Goal: Information Seeking & Learning: Find contact information

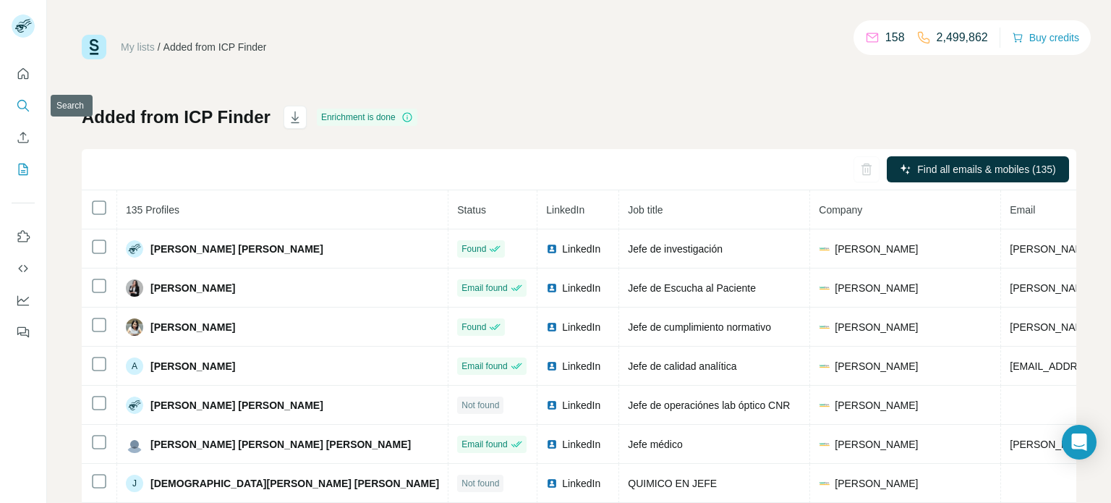
click at [22, 98] on icon "Search" at bounding box center [23, 105] width 14 height 14
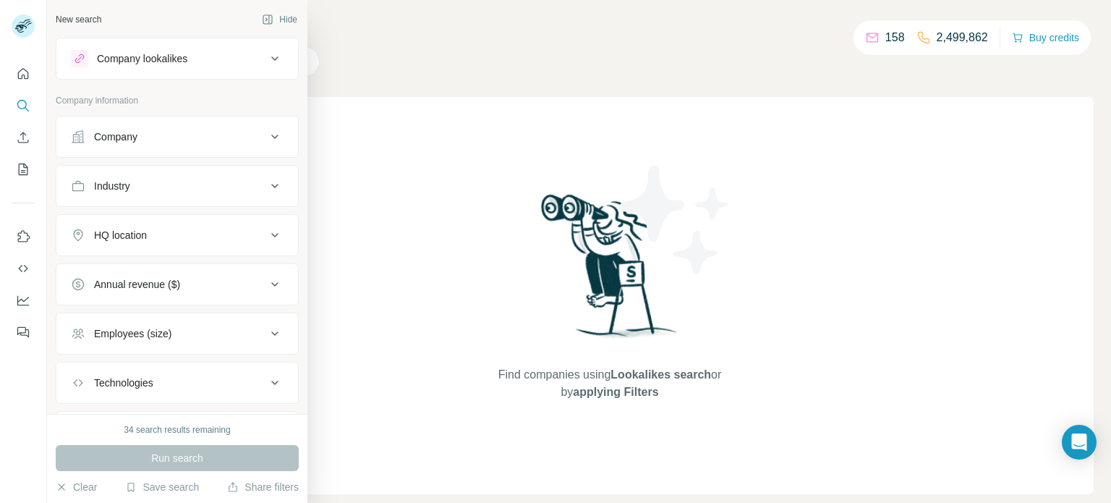
click at [275, 143] on icon at bounding box center [274, 136] width 17 height 17
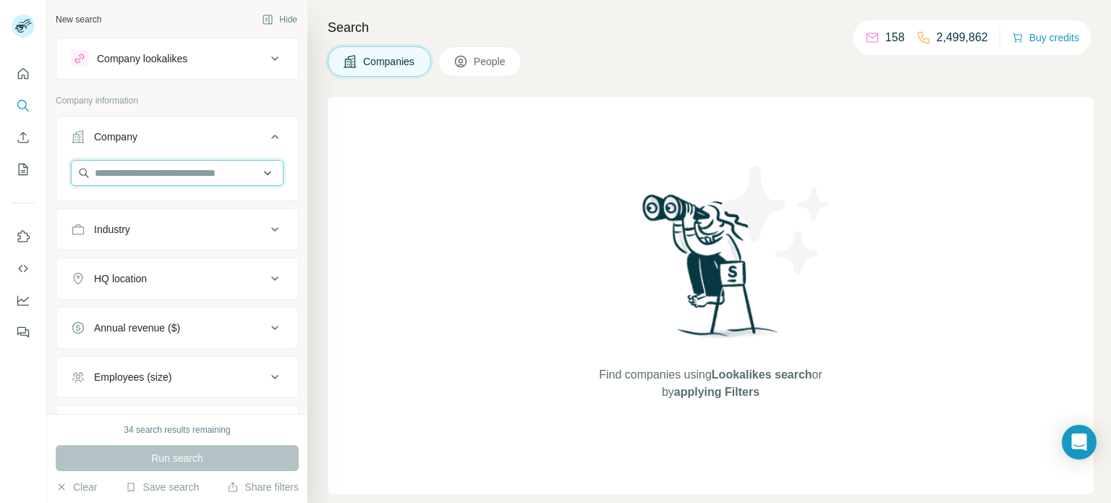
click at [205, 173] on input "text" at bounding box center [177, 173] width 213 height 26
paste input "**********"
type input "**********"
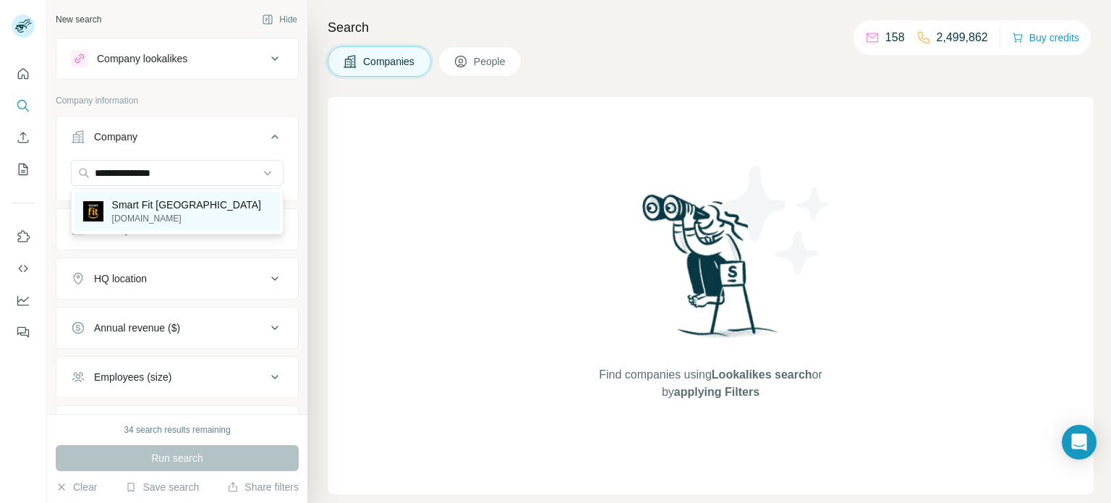
click at [176, 208] on p "Smart Fit [GEOGRAPHIC_DATA]" at bounding box center [186, 204] width 149 height 14
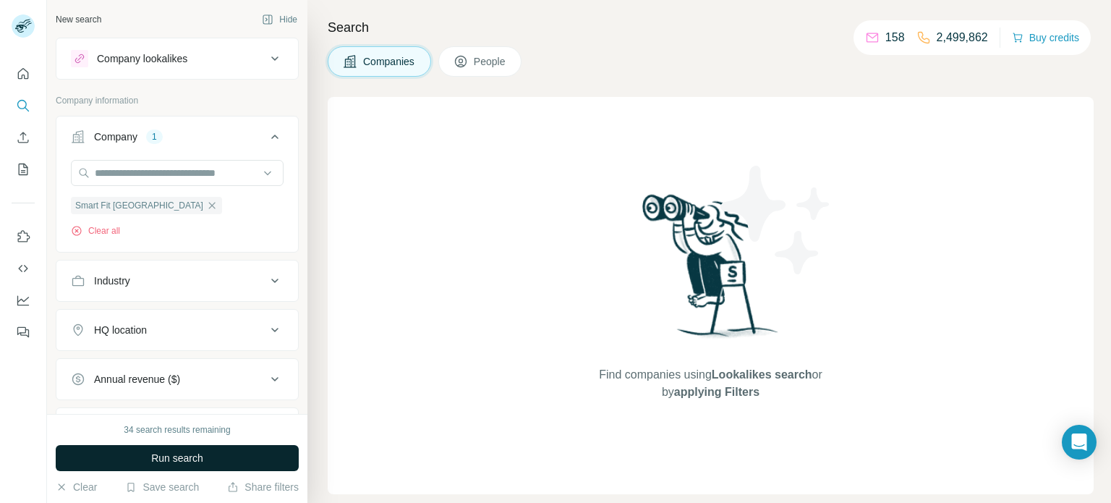
click at [268, 456] on button "Run search" at bounding box center [177, 458] width 243 height 26
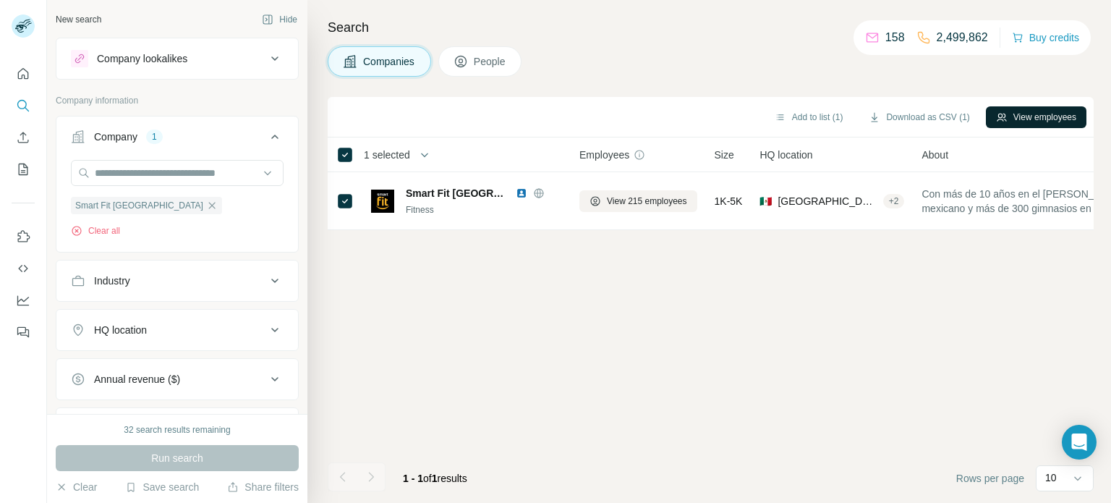
click at [1015, 121] on button "View employees" at bounding box center [1036, 117] width 101 height 22
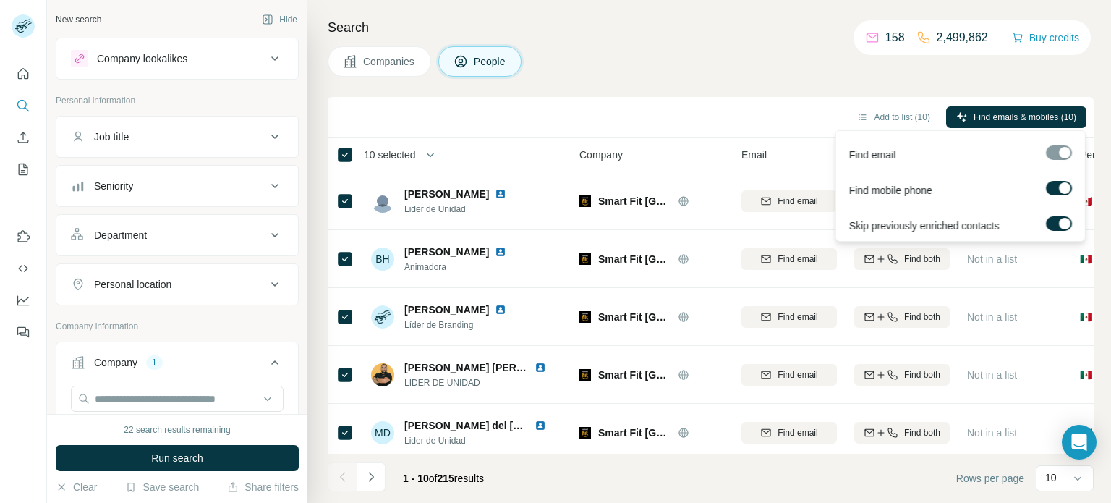
scroll to position [1, 0]
click at [989, 113] on span "Find emails & mobiles (10)" at bounding box center [1024, 117] width 103 height 13
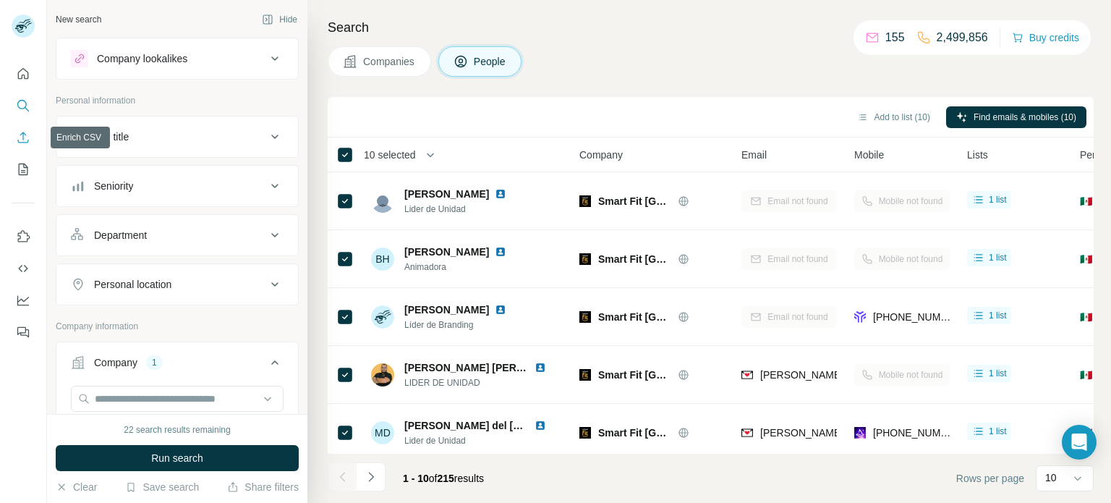
click at [22, 140] on icon "Enrich CSV" at bounding box center [23, 137] width 14 height 14
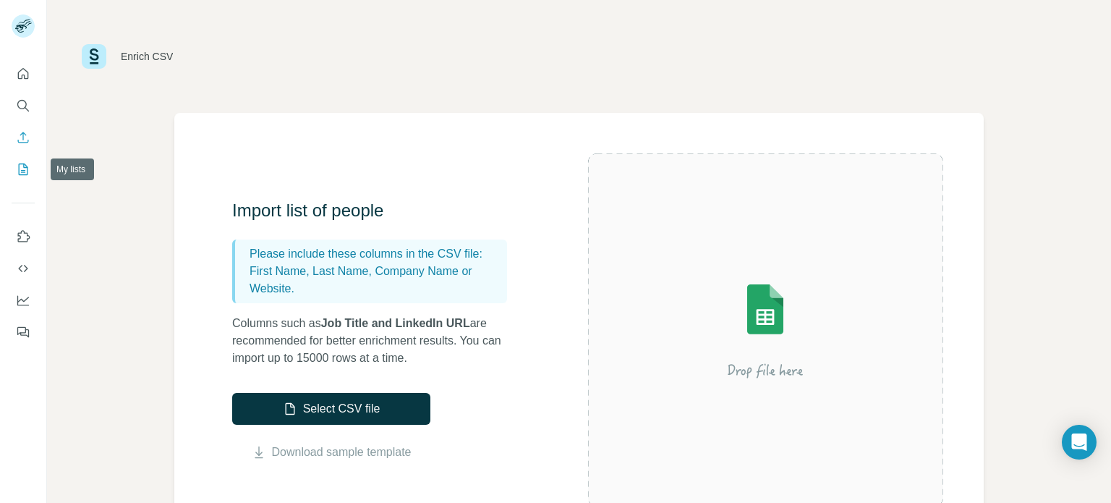
click at [22, 174] on icon "My lists" at bounding box center [23, 169] width 9 height 12
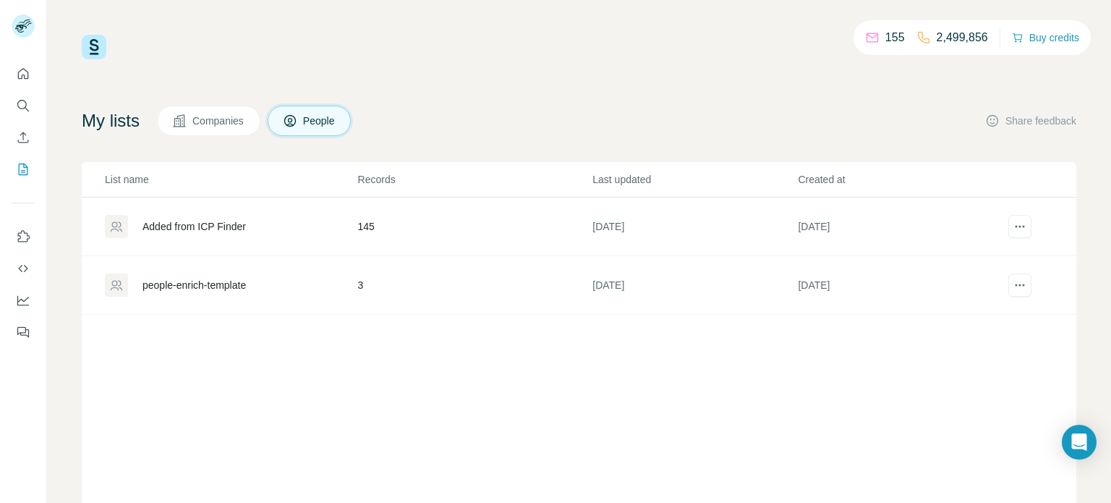
click at [227, 224] on div "Added from ICP Finder" at bounding box center [193, 226] width 103 height 14
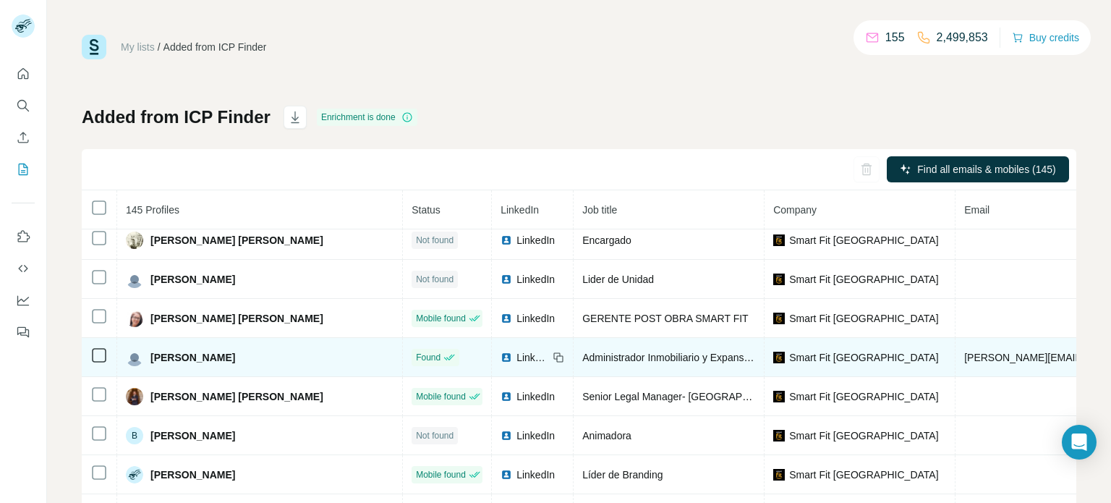
scroll to position [22, 0]
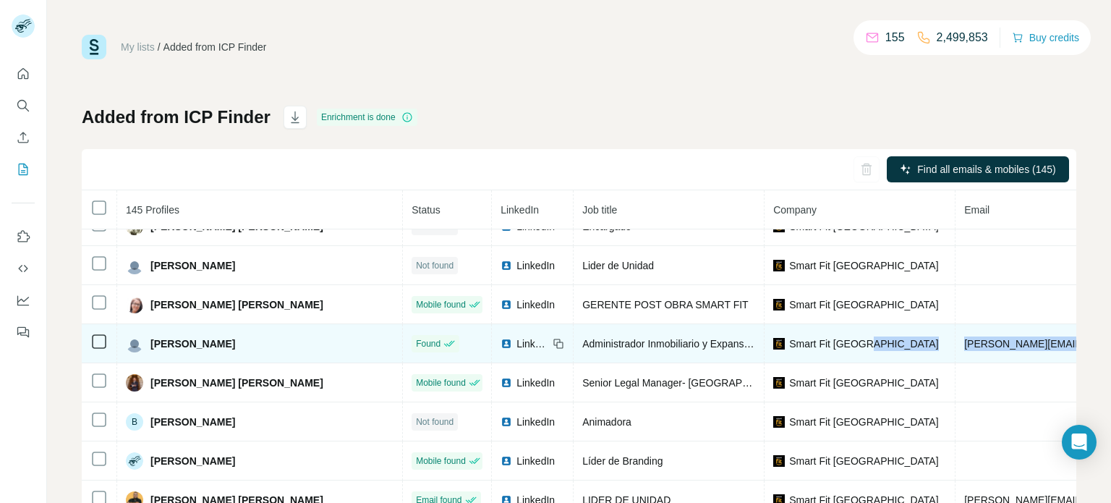
drag, startPoint x: 1038, startPoint y: 348, endPoint x: 874, endPoint y: 349, distance: 164.9
click at [874, 349] on tr "[PERSON_NAME] Found LinkedIn Administrador Inmobiliario y Expansion Smart Fit M…" at bounding box center [917, 343] width 1670 height 39
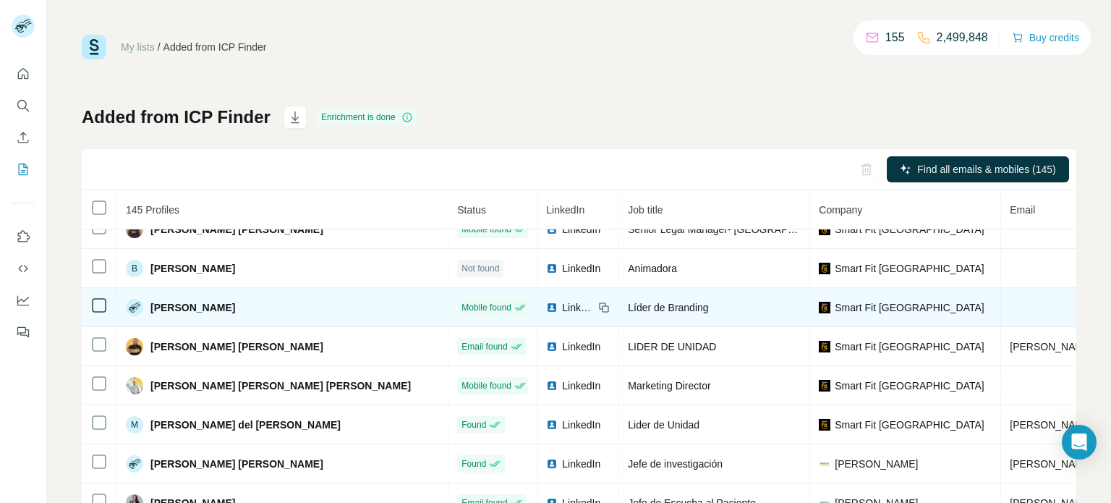
scroll to position [225, 0]
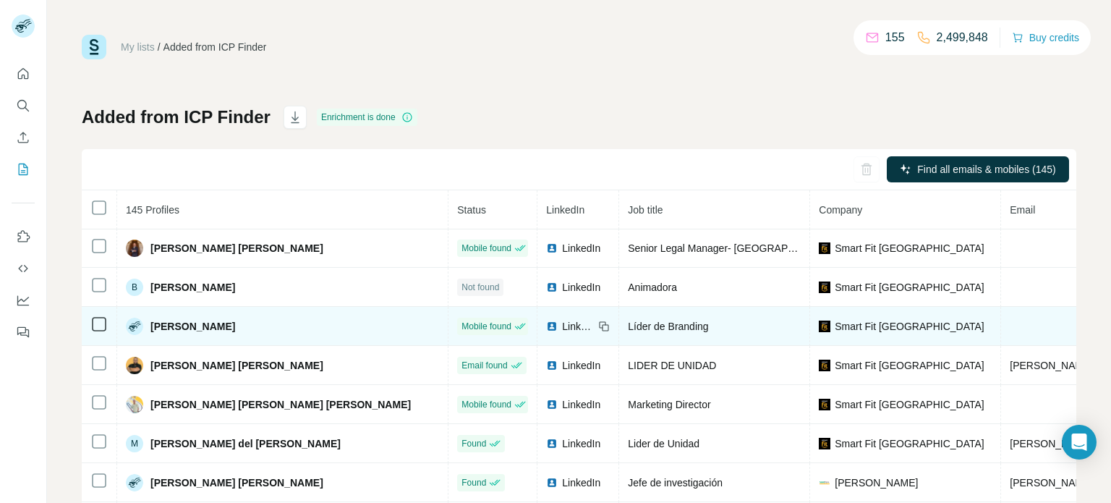
scroll to position [149, 0]
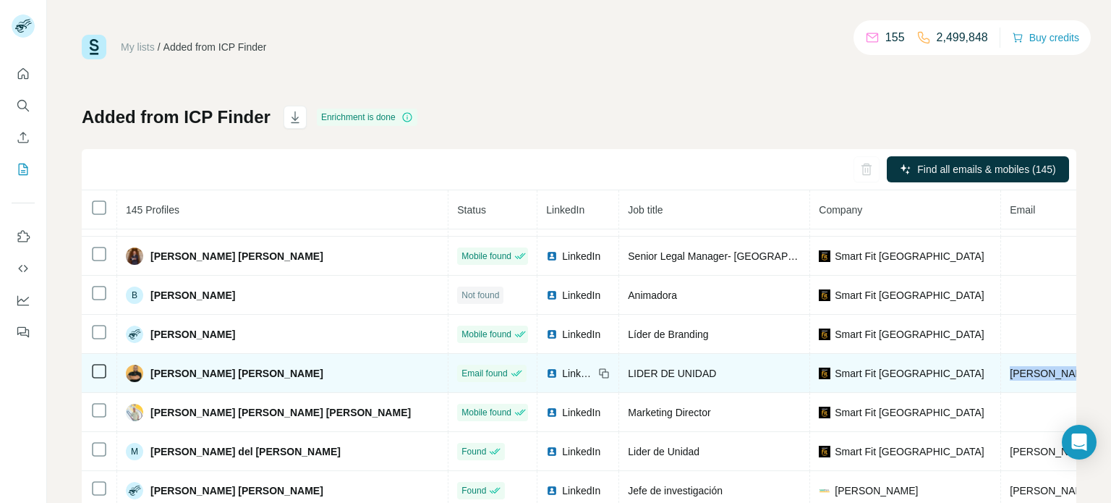
drag, startPoint x: 1046, startPoint y: 372, endPoint x: 891, endPoint y: 362, distance: 155.1
copy span "[PERSON_NAME][EMAIL_ADDRESS][PERSON_NAME][DOMAIN_NAME]"
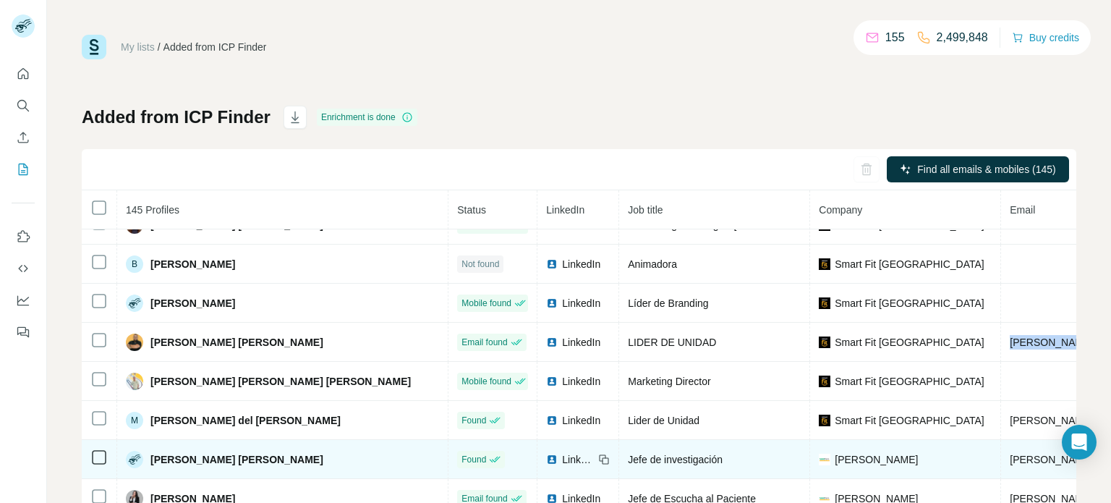
scroll to position [199, 0]
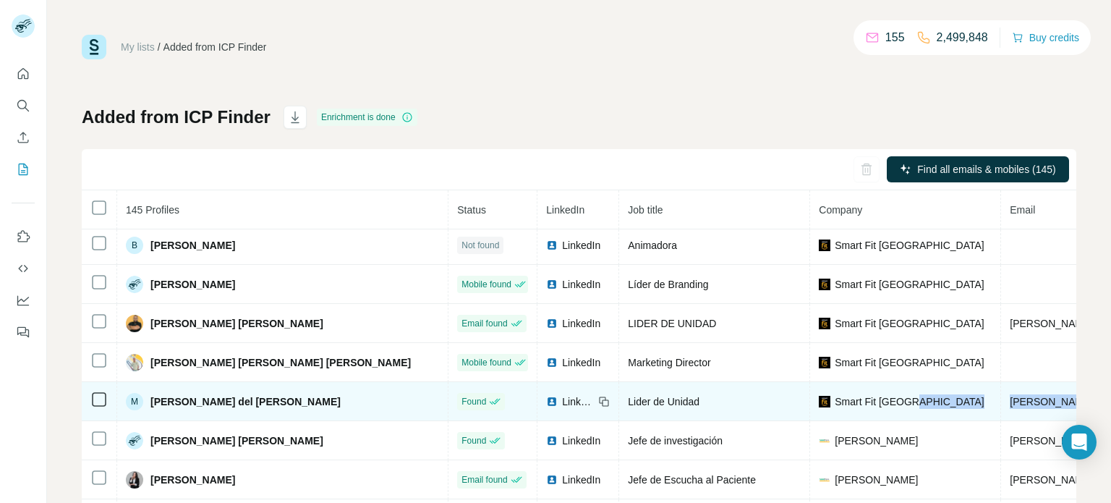
copy tr "Smart Fit México [PERSON_NAME][EMAIL_ADDRESS][PERSON_NAME][DOMAIN_NAME]"
drag, startPoint x: 1041, startPoint y: 404, endPoint x: 873, endPoint y: 403, distance: 168.5
click at [873, 403] on tr "M [PERSON_NAME] del [PERSON_NAME] Found LinkedIn Lider de Unidad Smart Fit Méxi…" at bounding box center [1023, 401] width 1882 height 39
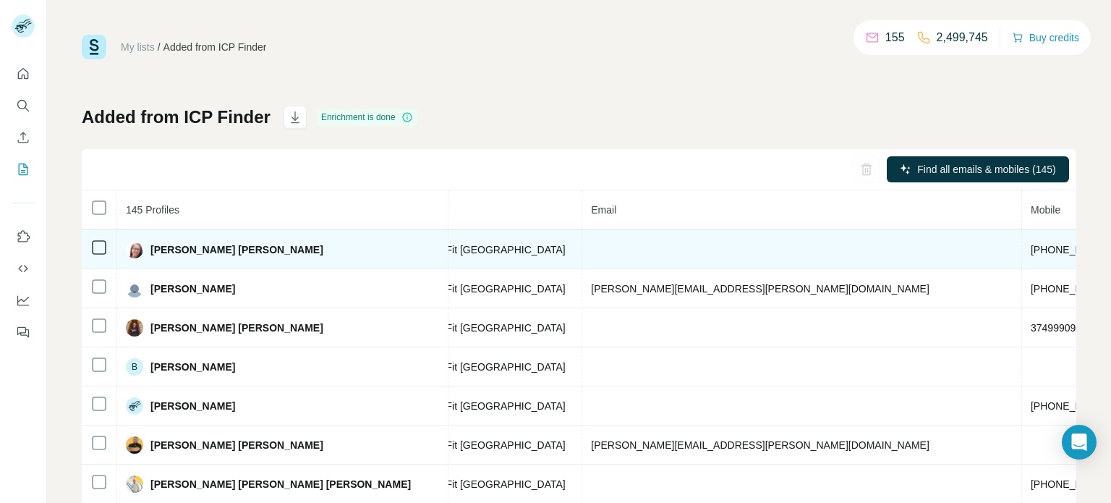
scroll to position [0, 419]
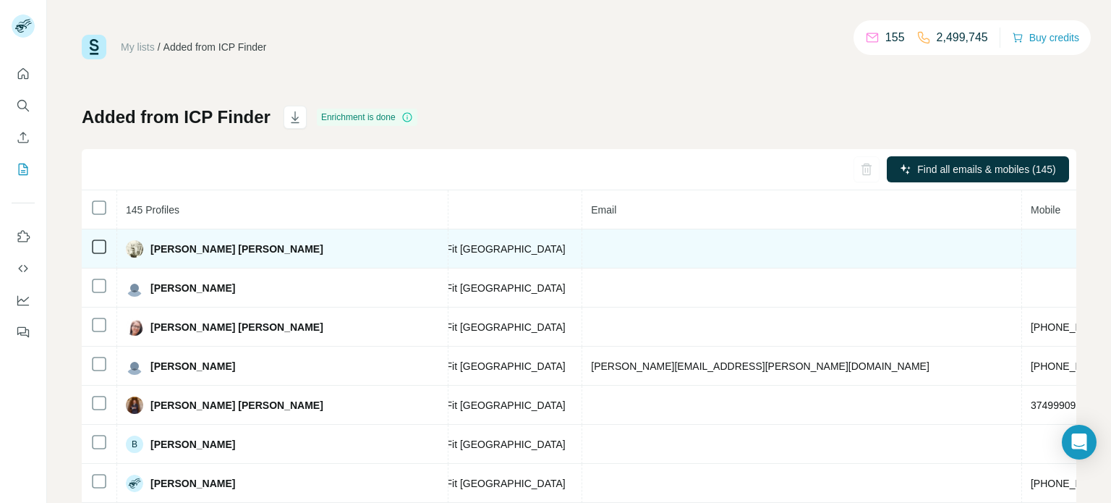
drag, startPoint x: 849, startPoint y: 252, endPoint x: 767, endPoint y: 251, distance: 81.7
copy span "[DOMAIN_NAME]"
drag, startPoint x: 857, startPoint y: 247, endPoint x: 745, endPoint y: 244, distance: 112.1
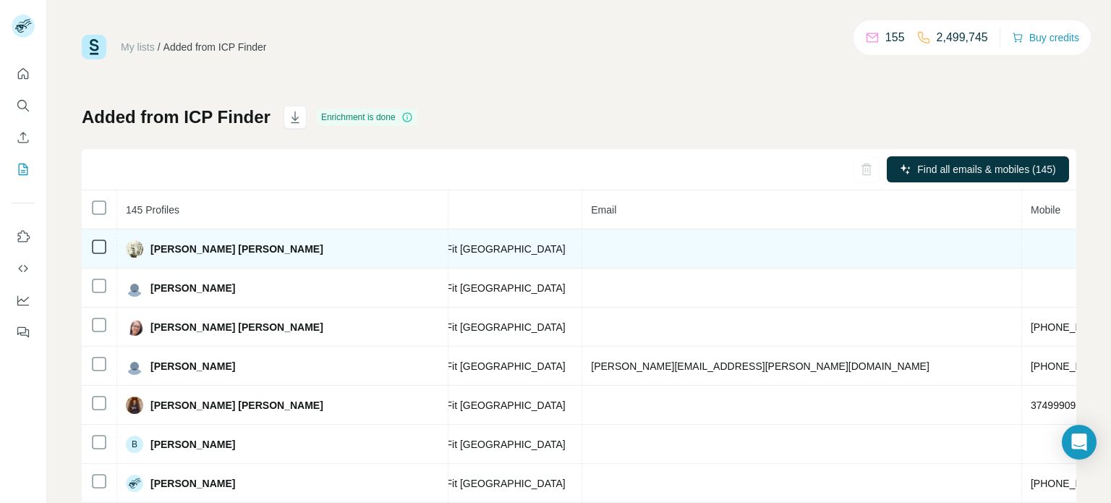
click at [745, 244] on tr "[PERSON_NAME] [PERSON_NAME] Not found LinkedIn Encargado Smart Fit México [DOMA…" at bounding box center [604, 248] width 1882 height 39
copy tr "[DOMAIN_NAME]"
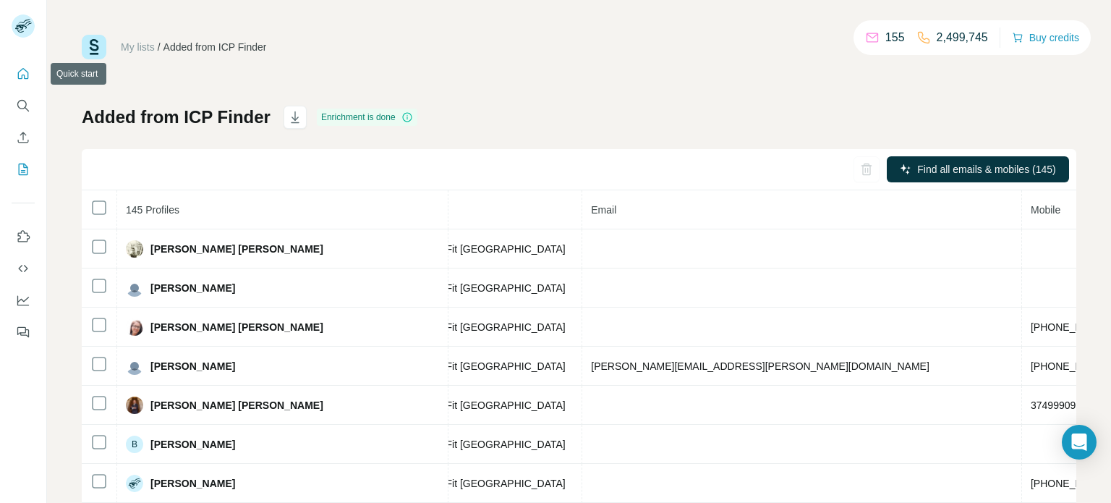
click at [27, 78] on icon "Quick start" at bounding box center [23, 73] width 11 height 11
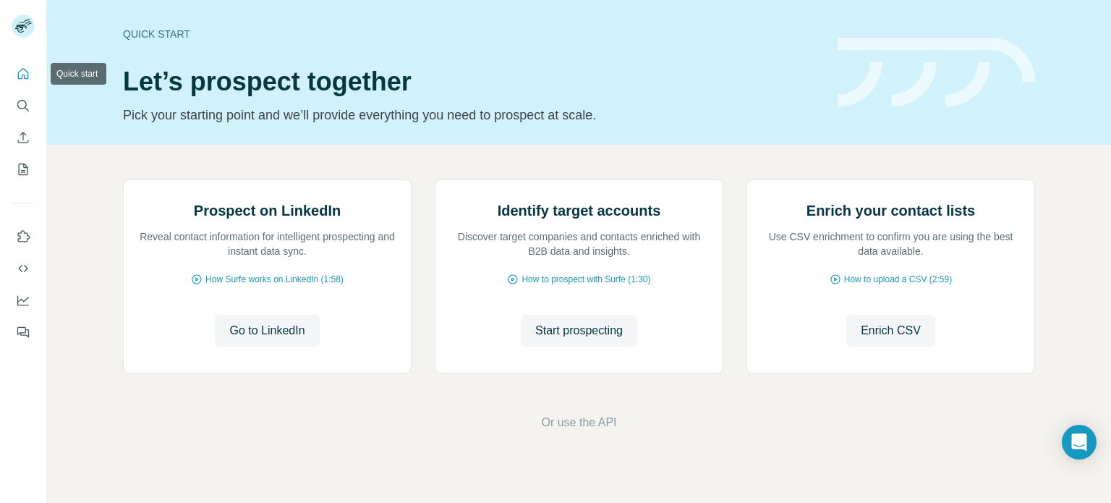
click at [21, 76] on icon "Quick start" at bounding box center [23, 74] width 14 height 14
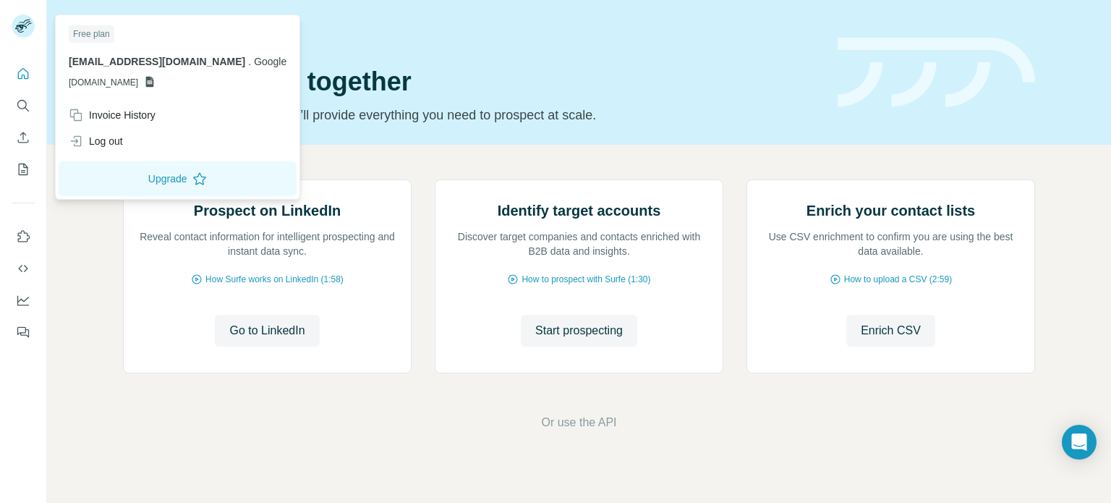
click at [20, 74] on icon "Quick start" at bounding box center [23, 74] width 14 height 14
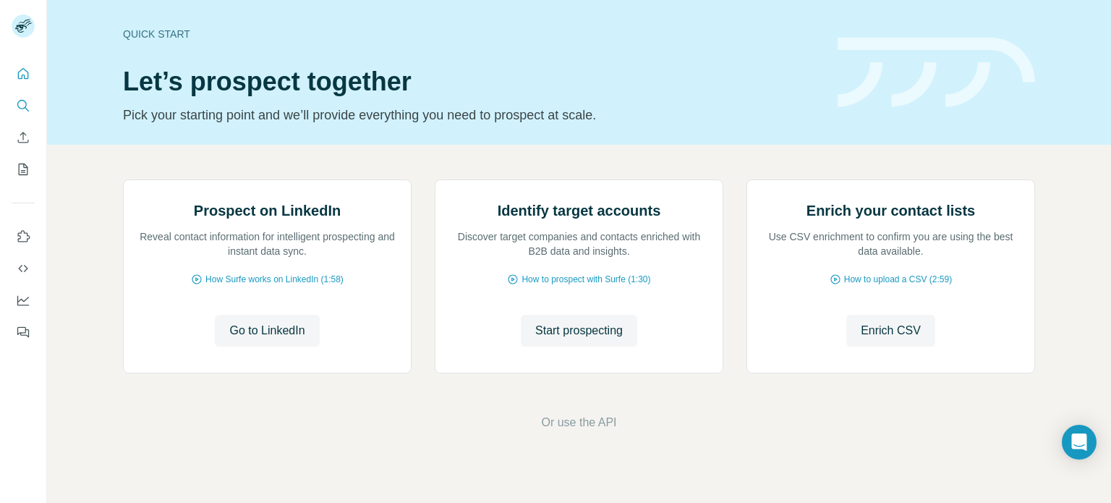
click at [23, 103] on icon "Search" at bounding box center [23, 105] width 14 height 14
click at [21, 102] on icon "Search" at bounding box center [23, 105] width 14 height 14
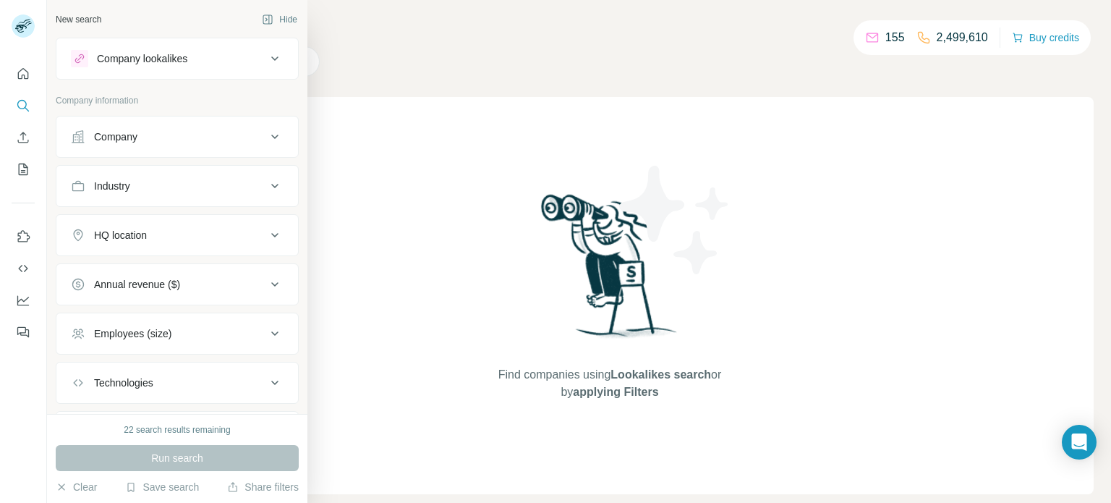
click at [267, 134] on icon at bounding box center [274, 136] width 17 height 17
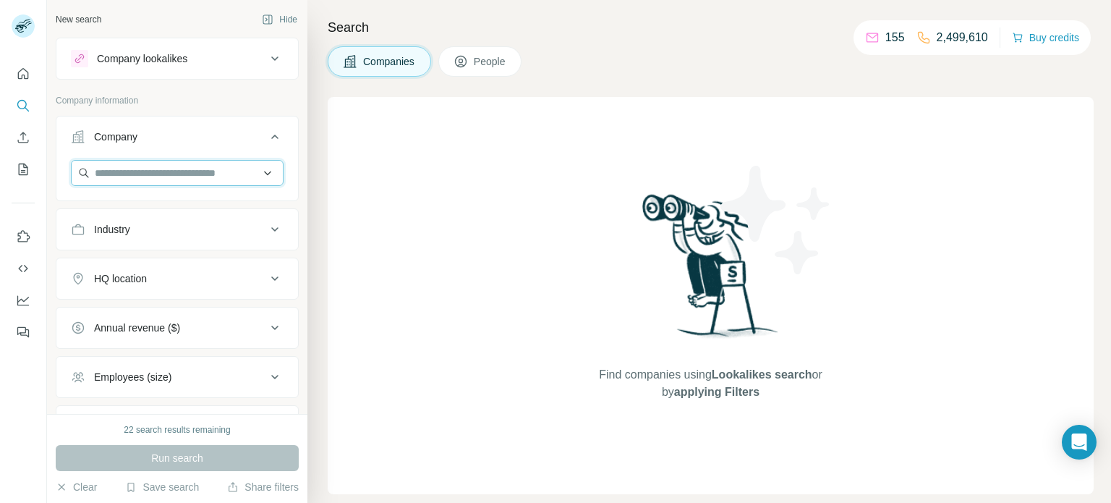
click at [216, 169] on input "text" at bounding box center [177, 173] width 213 height 26
paste input "**********"
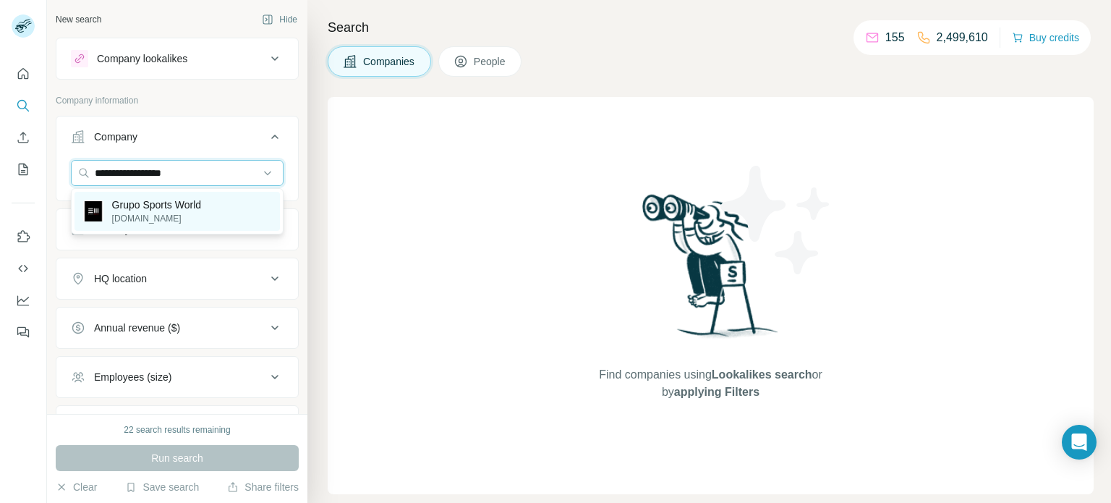
type input "**********"
click at [192, 204] on p "Grupo Sports World" at bounding box center [156, 204] width 89 height 14
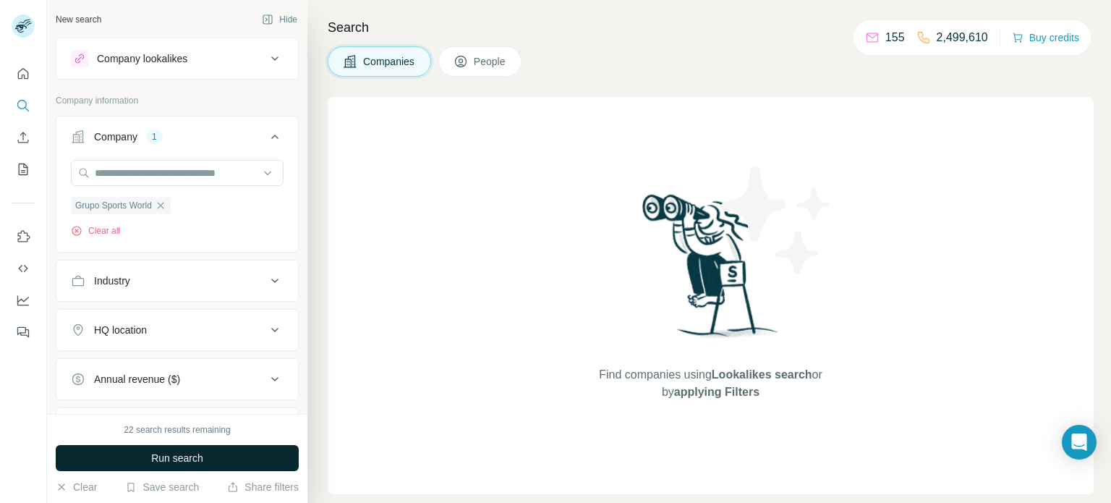
click at [221, 458] on button "Run search" at bounding box center [177, 458] width 243 height 26
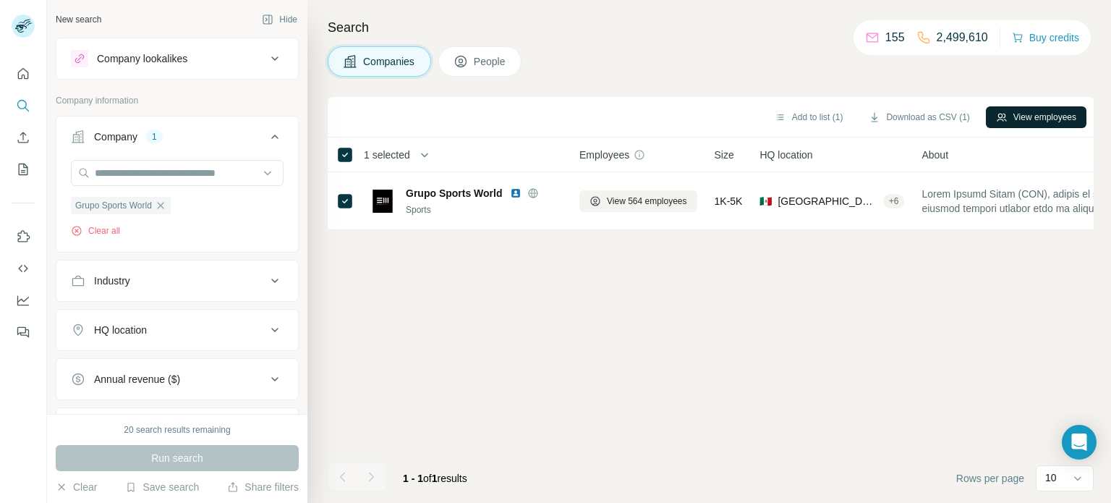
click at [1019, 109] on button "View employees" at bounding box center [1036, 117] width 101 height 22
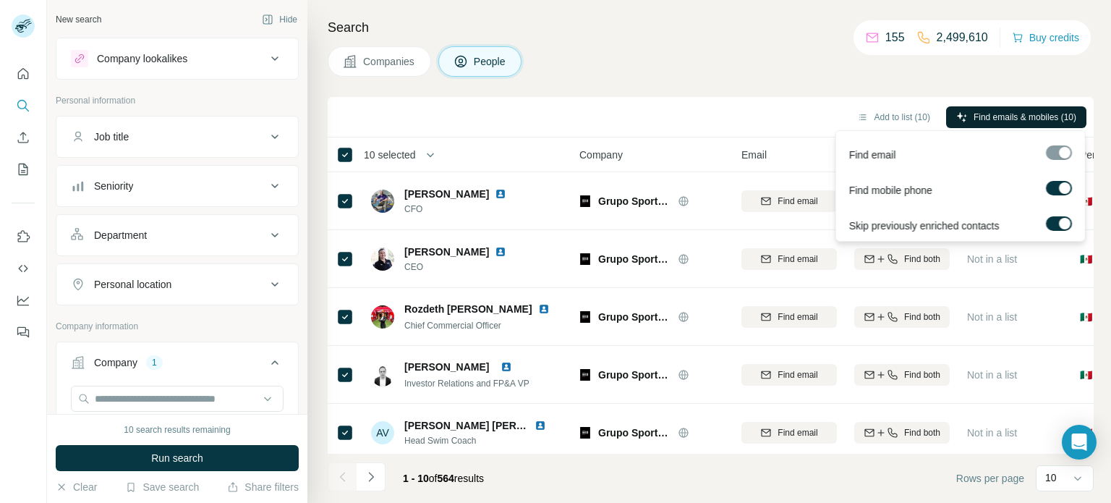
click at [993, 119] on span "Find emails & mobiles (10)" at bounding box center [1024, 117] width 103 height 13
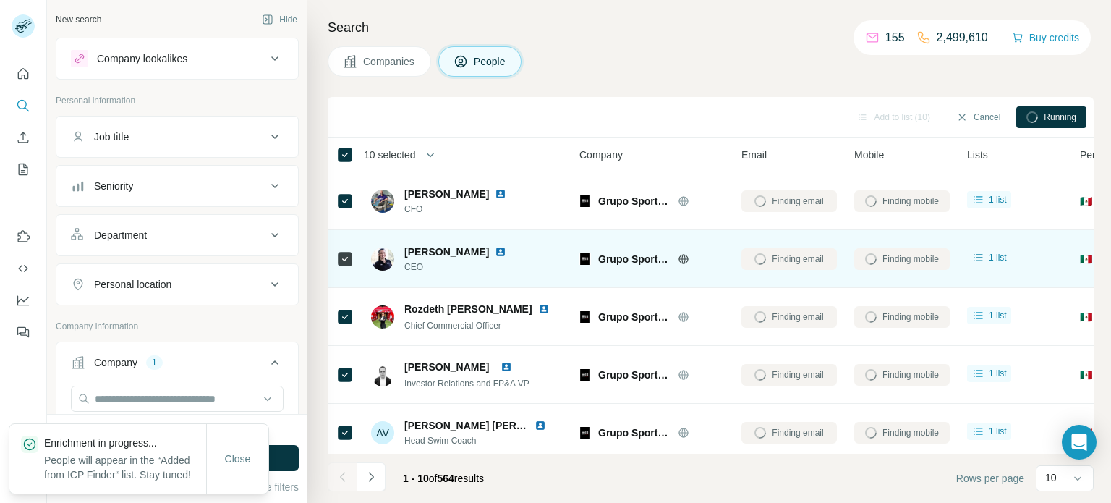
copy span "[PERSON_NAME]"
drag, startPoint x: 475, startPoint y: 251, endPoint x: 403, endPoint y: 247, distance: 72.4
click at [403, 247] on div "[PERSON_NAME] CEO" at bounding box center [447, 258] width 153 height 29
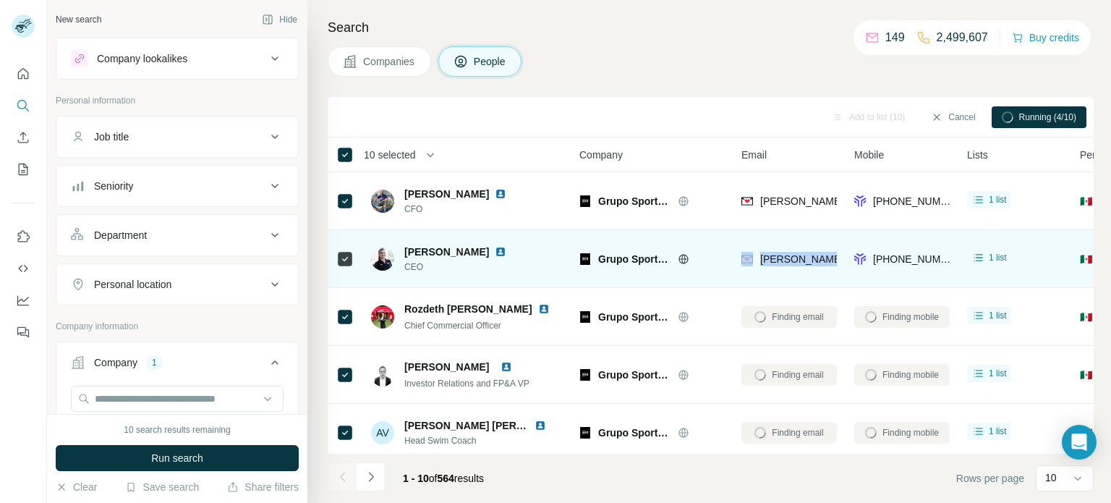
copy div "[PERSON_NAME].[PERSON_NAME]@"
drag, startPoint x: 753, startPoint y: 258, endPoint x: 841, endPoint y: 260, distance: 88.2
click at [841, 260] on td "[PERSON_NAME][EMAIL_ADDRESS][PERSON_NAME][DOMAIN_NAME]" at bounding box center [788, 259] width 113 height 58
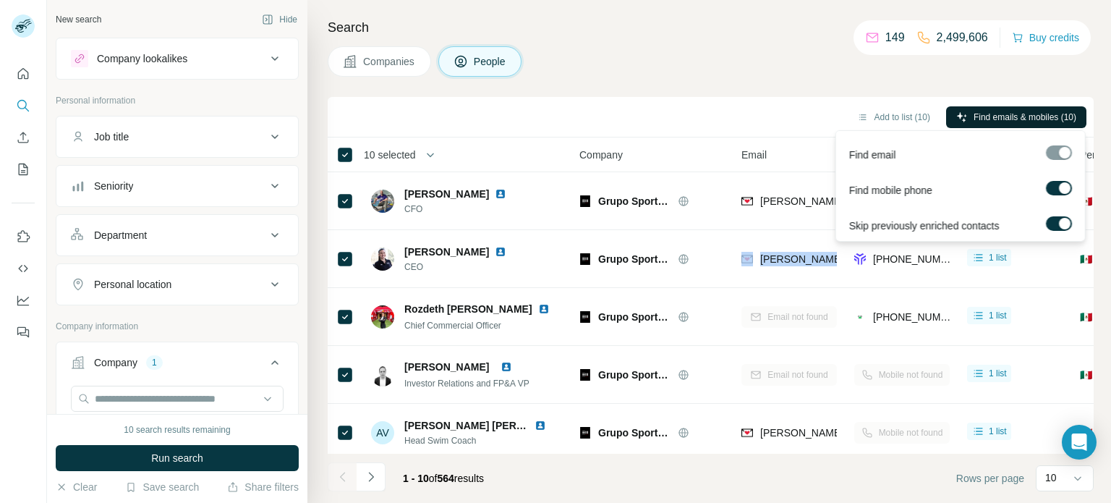
click at [1040, 112] on span "Find emails & mobiles (10)" at bounding box center [1024, 117] width 103 height 13
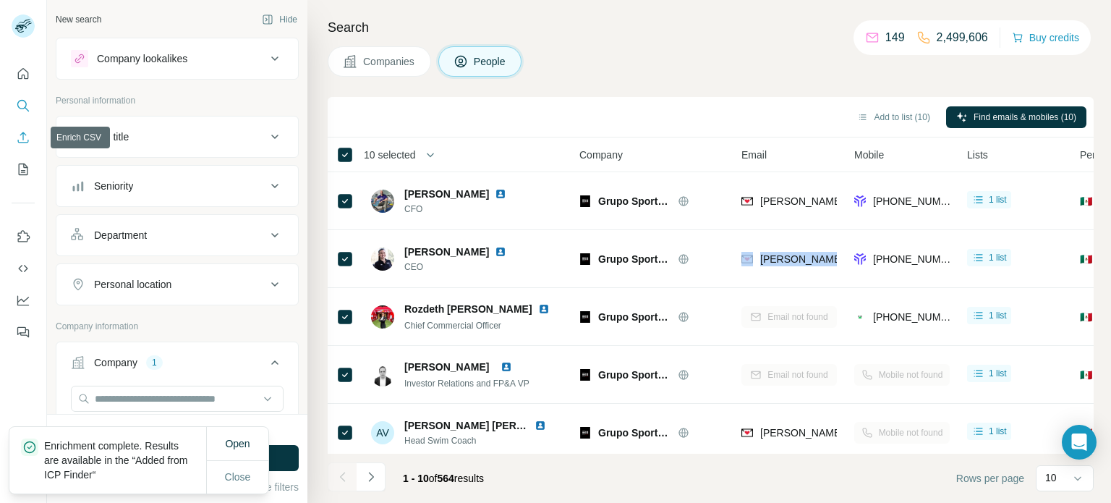
click at [21, 140] on icon "Enrich CSV" at bounding box center [23, 137] width 14 height 14
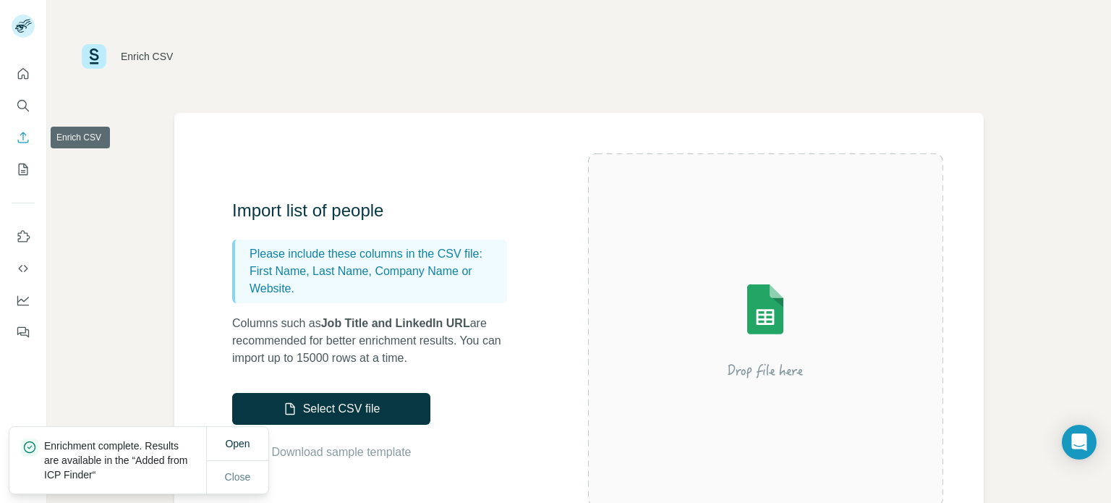
click at [28, 140] on icon "Enrich CSV" at bounding box center [23, 137] width 14 height 14
click at [27, 164] on icon "My lists" at bounding box center [23, 169] width 14 height 14
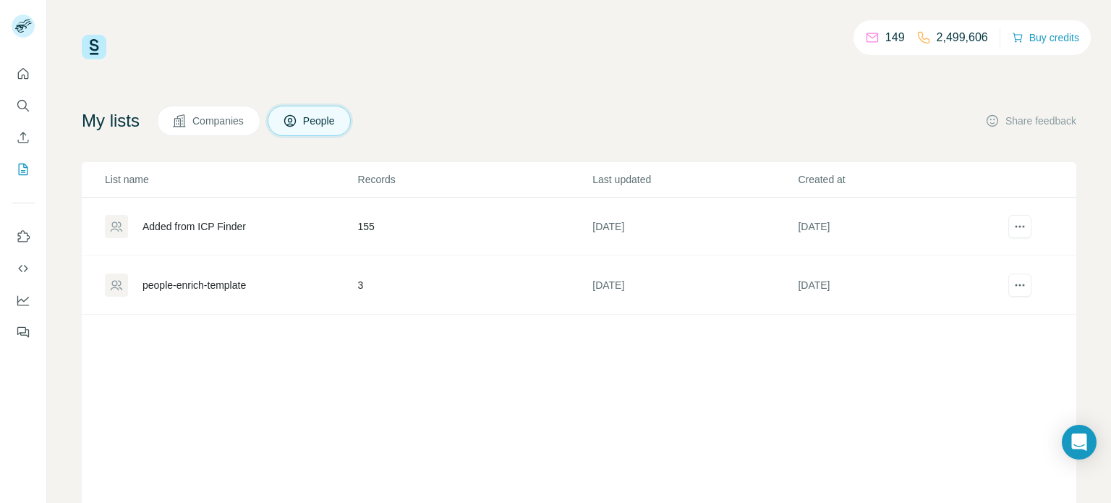
click at [215, 229] on div "Added from ICP Finder" at bounding box center [193, 226] width 103 height 14
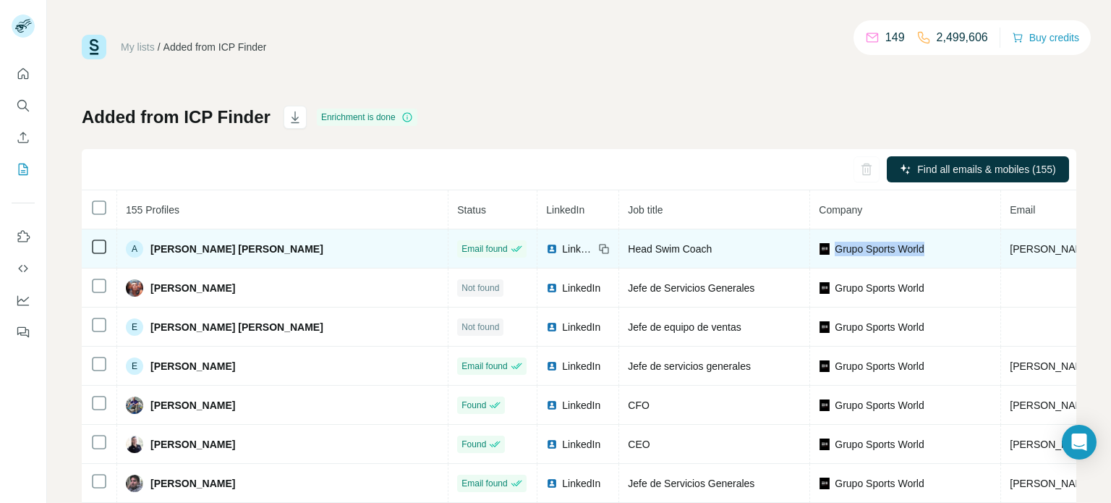
drag, startPoint x: 829, startPoint y: 249, endPoint x: 721, endPoint y: 250, distance: 107.8
click at [819, 246] on div "Grupo Sports World" at bounding box center [905, 249] width 173 height 14
copy span "Grupo Sports World"
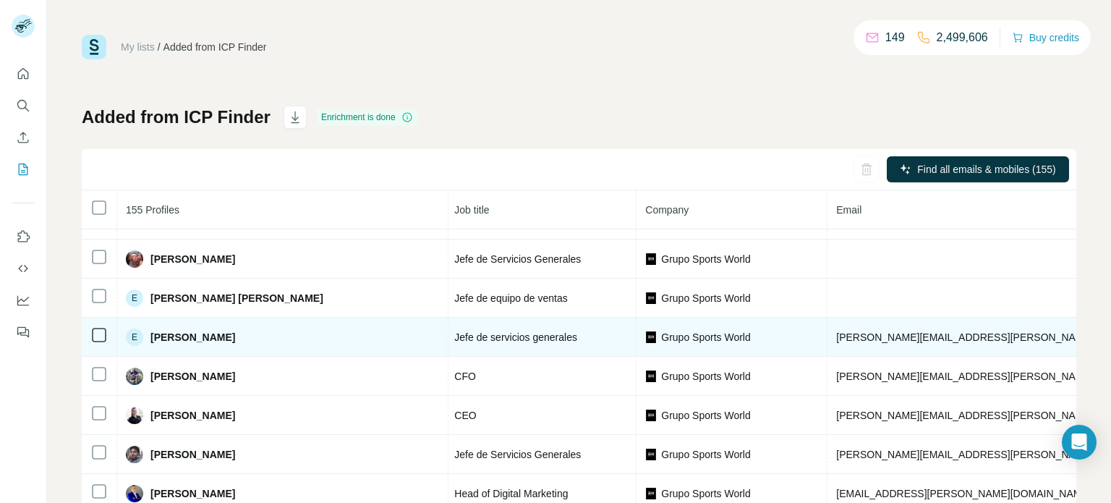
scroll to position [40, 174]
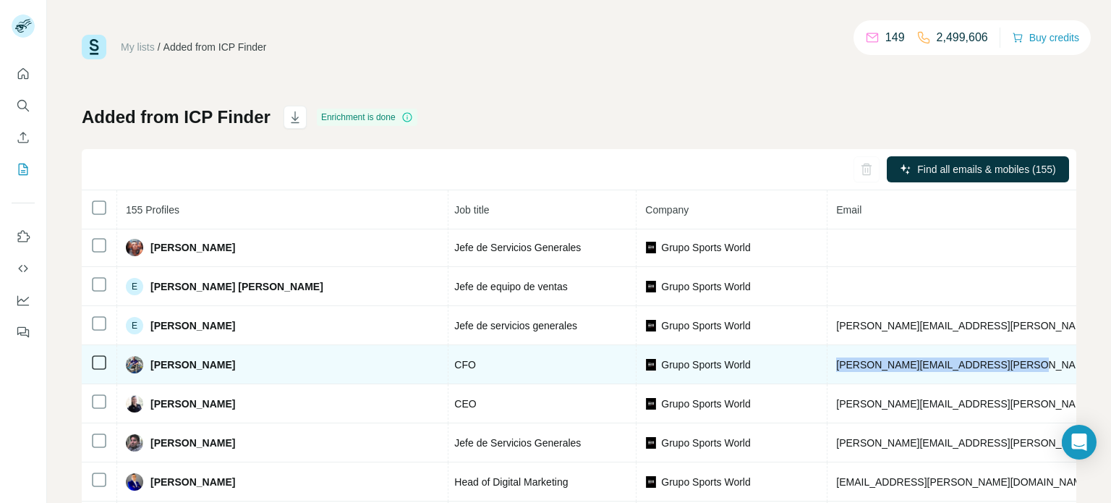
drag, startPoint x: 904, startPoint y: 366, endPoint x: 696, endPoint y: 364, distance: 207.5
click at [696, 364] on tr "[PERSON_NAME] Found LinkedIn CFO Grupo Sports World [PERSON_NAME][EMAIL_ADDRESS…" at bounding box center [849, 364] width 1882 height 39
copy tr "[PERSON_NAME][EMAIL_ADDRESS][PERSON_NAME][DOMAIN_NAME]"
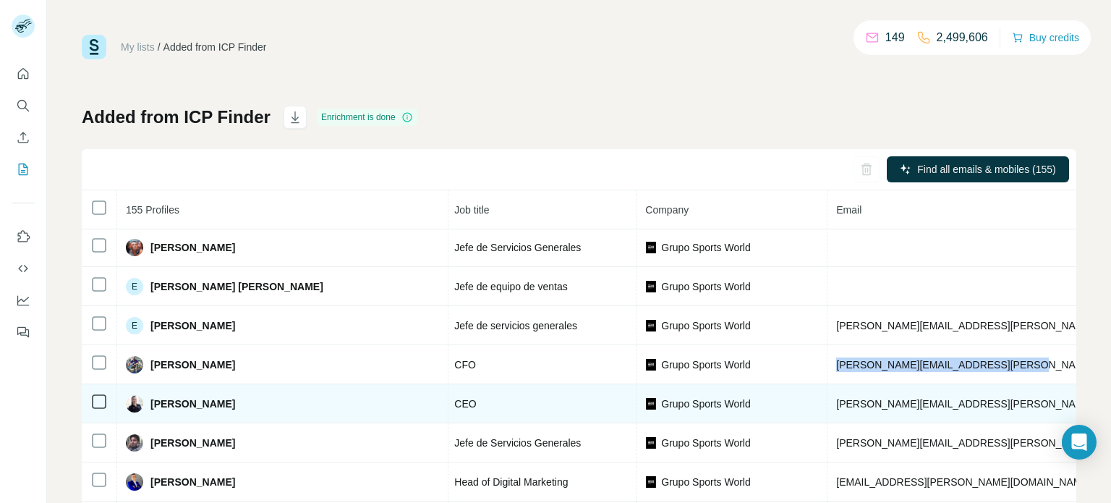
click at [905, 406] on td "[PERSON_NAME][EMAIL_ADDRESS][PERSON_NAME][DOMAIN_NAME]" at bounding box center [1047, 403] width 440 height 39
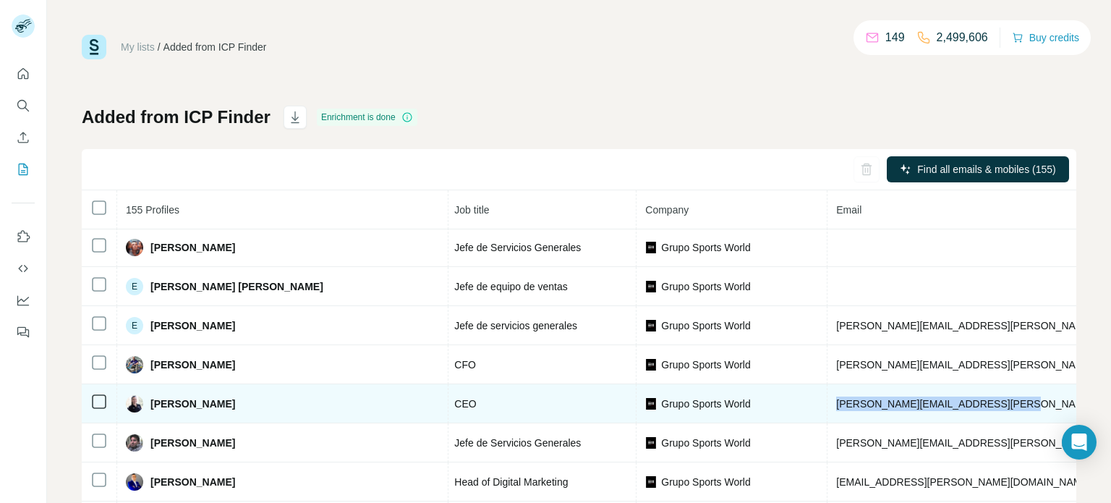
copy span "[PERSON_NAME][EMAIL_ADDRESS][PERSON_NAME][DOMAIN_NAME]"
drag, startPoint x: 884, startPoint y: 406, endPoint x: 717, endPoint y: 399, distance: 167.2
click at [827, 396] on td "[PERSON_NAME][EMAIL_ADDRESS][PERSON_NAME][DOMAIN_NAME]" at bounding box center [1047, 403] width 440 height 39
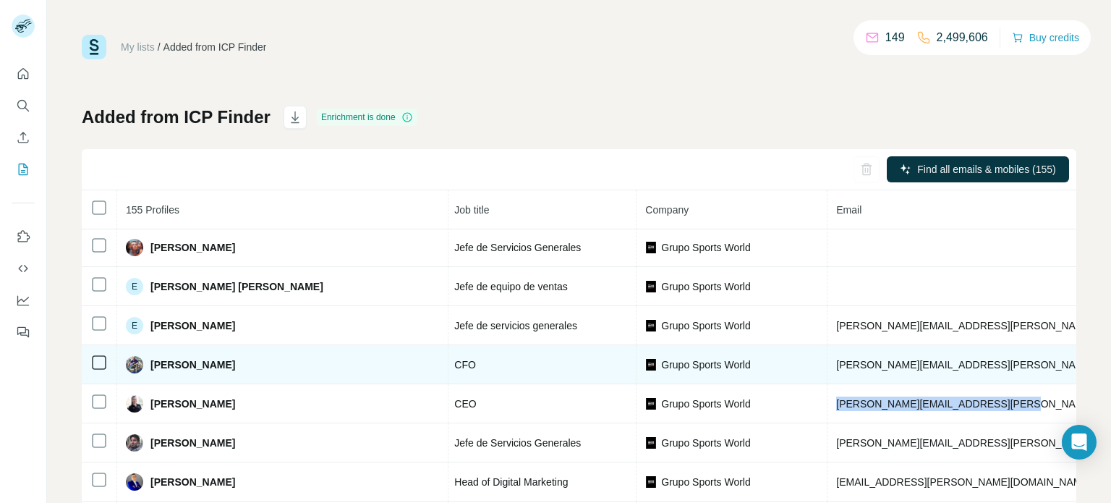
click at [906, 366] on td "[PERSON_NAME][EMAIL_ADDRESS][PERSON_NAME][DOMAIN_NAME]" at bounding box center [1047, 364] width 440 height 39
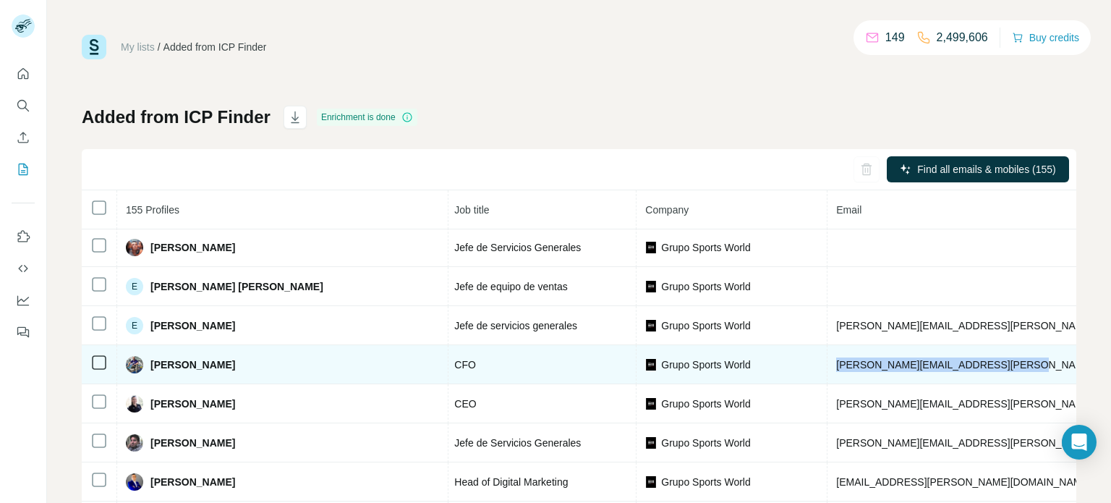
drag, startPoint x: 901, startPoint y: 364, endPoint x: 714, endPoint y: 360, distance: 187.3
click at [827, 360] on td "[PERSON_NAME][EMAIL_ADDRESS][PERSON_NAME][DOMAIN_NAME]" at bounding box center [1047, 364] width 440 height 39
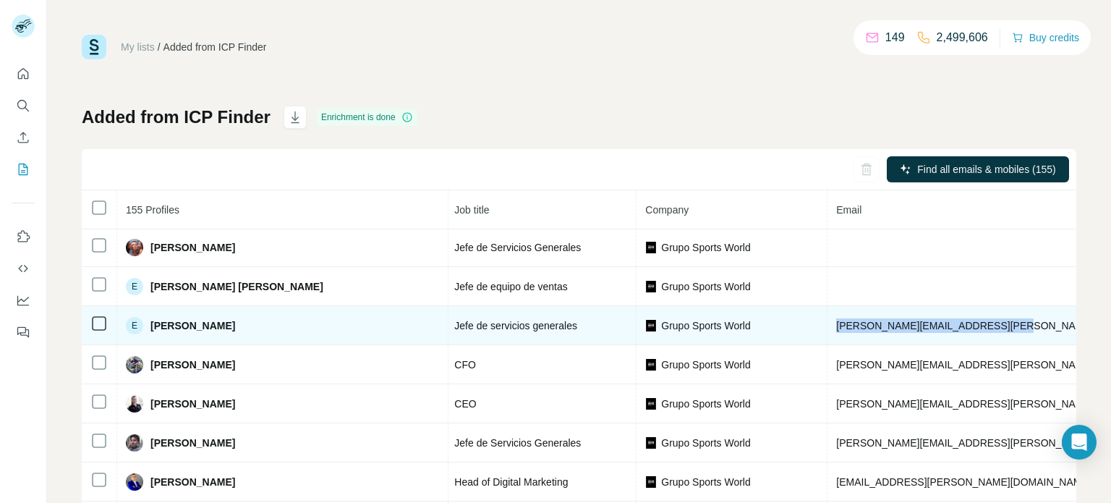
drag, startPoint x: 920, startPoint y: 323, endPoint x: 714, endPoint y: 319, distance: 205.4
click at [827, 319] on td "[PERSON_NAME][EMAIL_ADDRESS][PERSON_NAME][DOMAIN_NAME]" at bounding box center [1047, 325] width 440 height 39
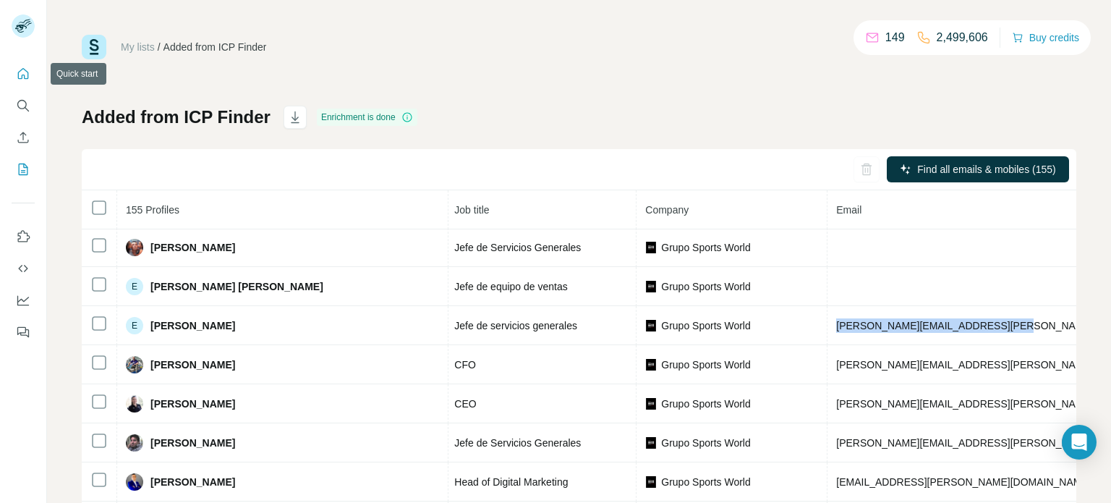
click at [30, 76] on icon "Quick start" at bounding box center [23, 74] width 14 height 14
click at [21, 106] on icon "Search" at bounding box center [23, 105] width 14 height 14
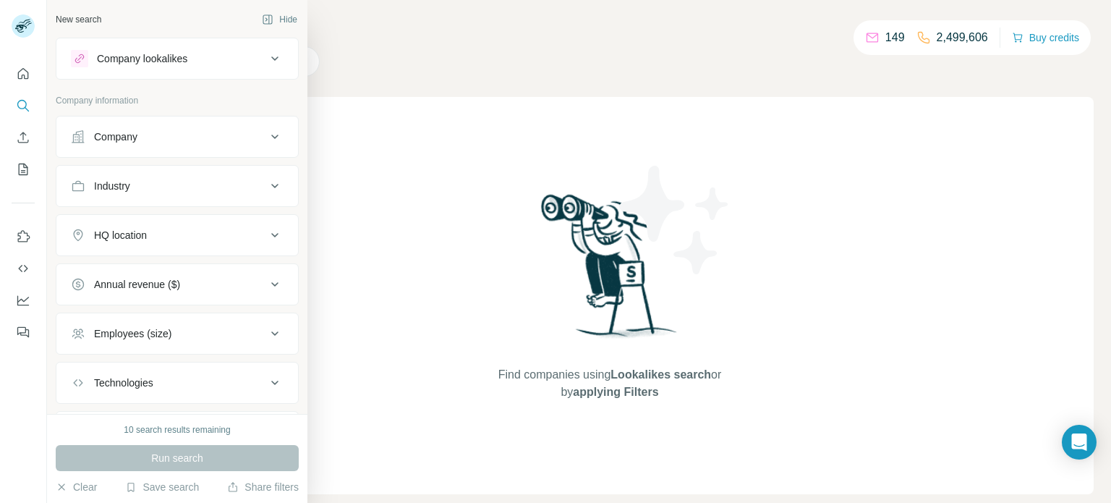
click at [265, 138] on button "Company" at bounding box center [177, 136] width 242 height 35
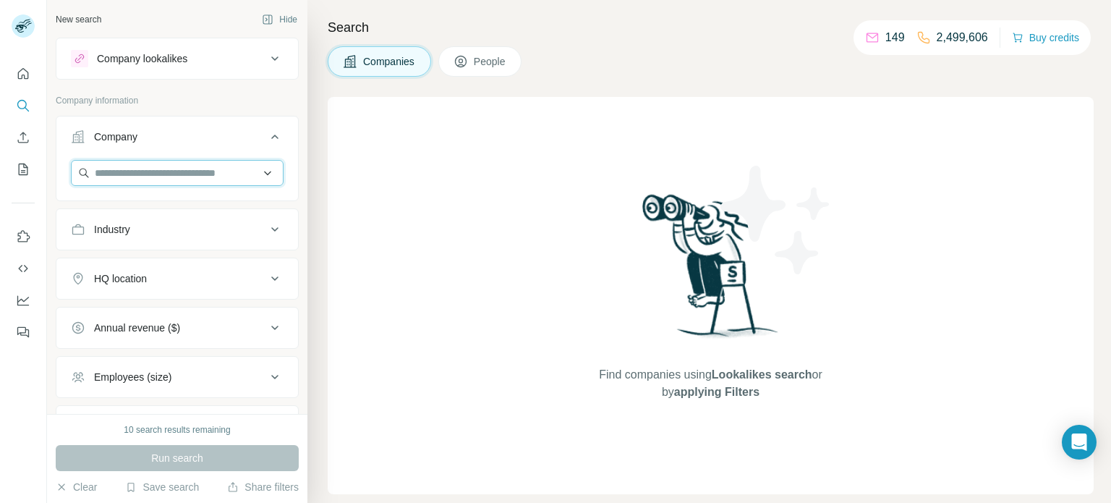
click at [244, 175] on input "text" at bounding box center [177, 173] width 213 height 26
paste input "**********"
type input "**********"
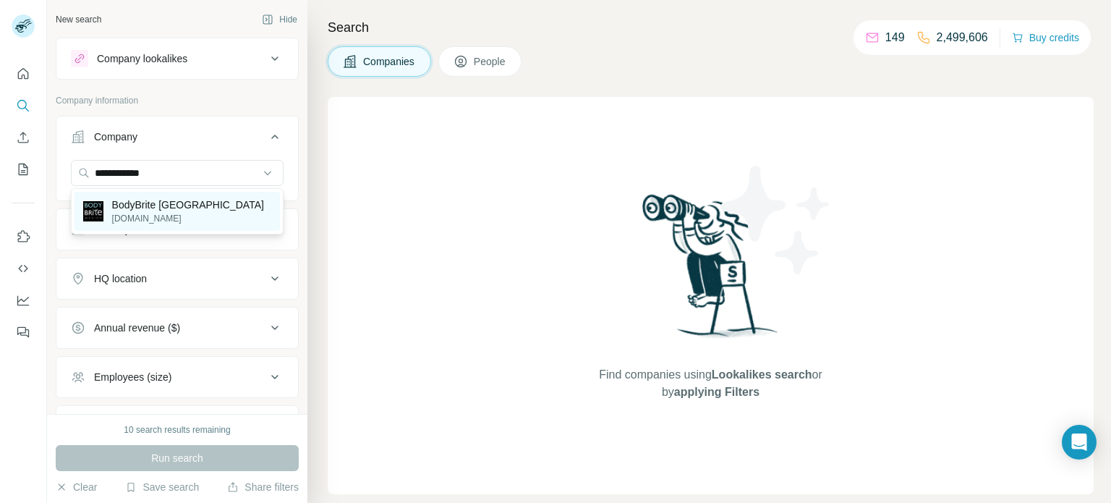
click at [168, 207] on p "BodyBrite [GEOGRAPHIC_DATA]" at bounding box center [188, 204] width 152 height 14
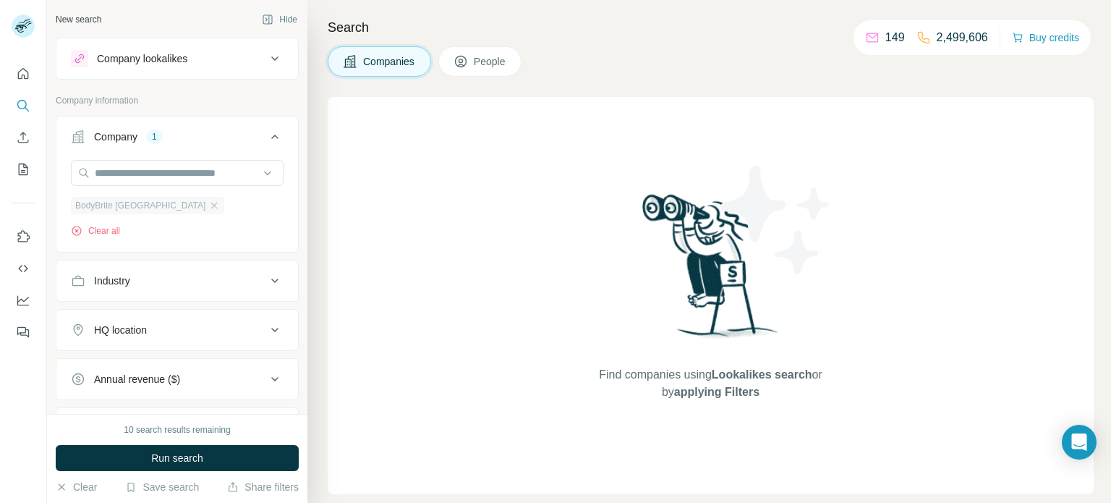
click at [135, 210] on span "BodyBrite [GEOGRAPHIC_DATA]" at bounding box center [140, 205] width 130 height 13
click at [147, 172] on input "text" at bounding box center [177, 173] width 213 height 26
paste input "**********"
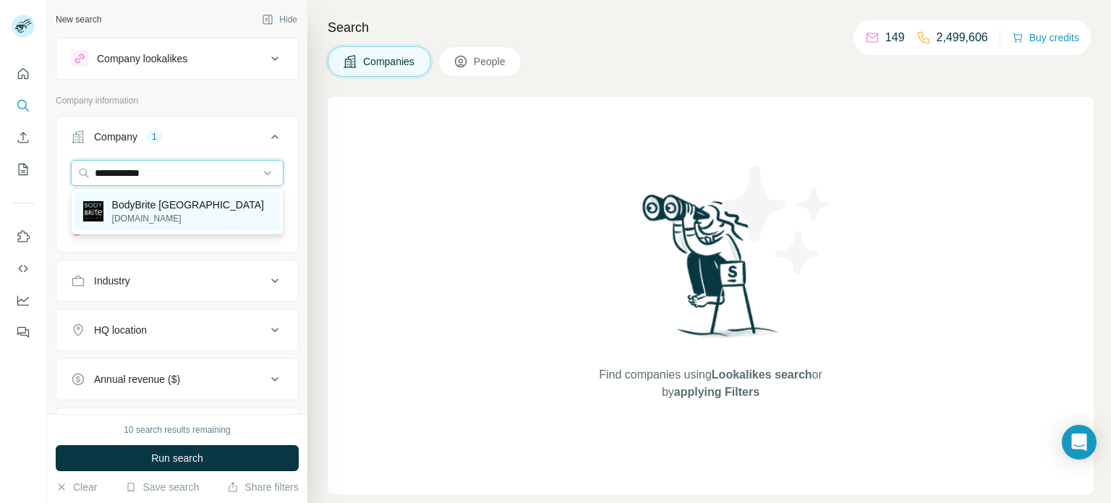
type input "**********"
drag, startPoint x: 184, startPoint y: 224, endPoint x: 108, endPoint y: 214, distance: 77.3
click at [108, 214] on div "BodyBrite México [DOMAIN_NAME]" at bounding box center [173, 210] width 181 height 27
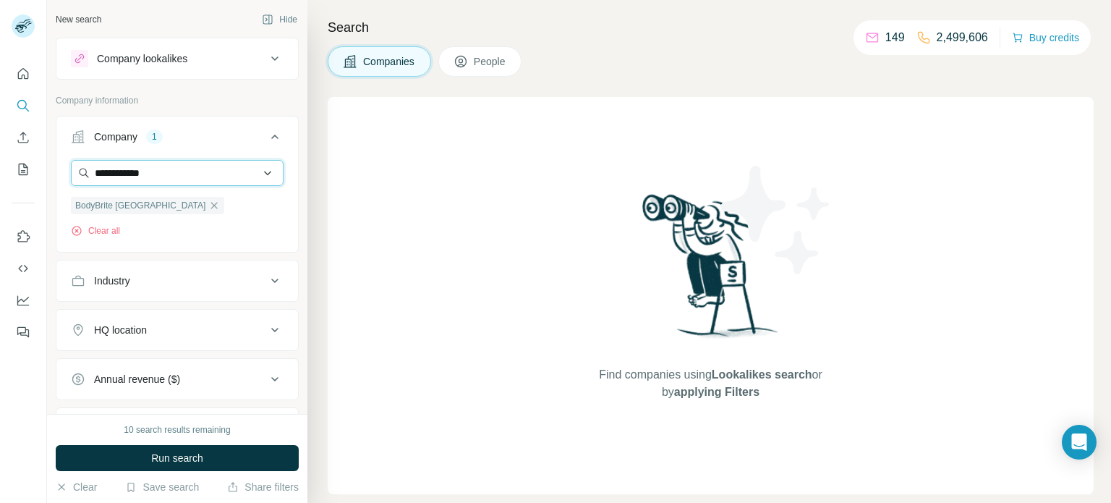
click at [168, 178] on input "**********" at bounding box center [177, 173] width 213 height 26
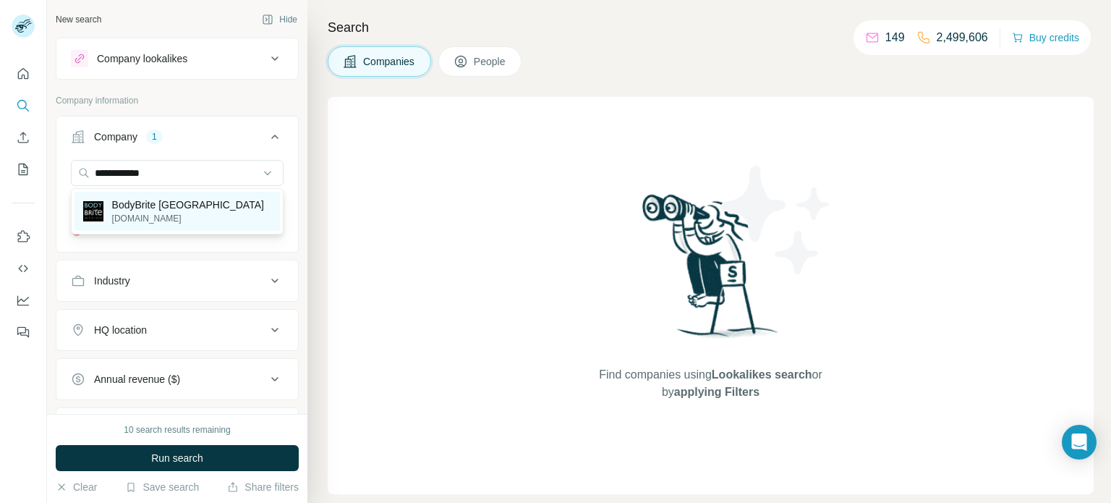
click at [181, 204] on p "BodyBrite [GEOGRAPHIC_DATA]" at bounding box center [188, 204] width 152 height 14
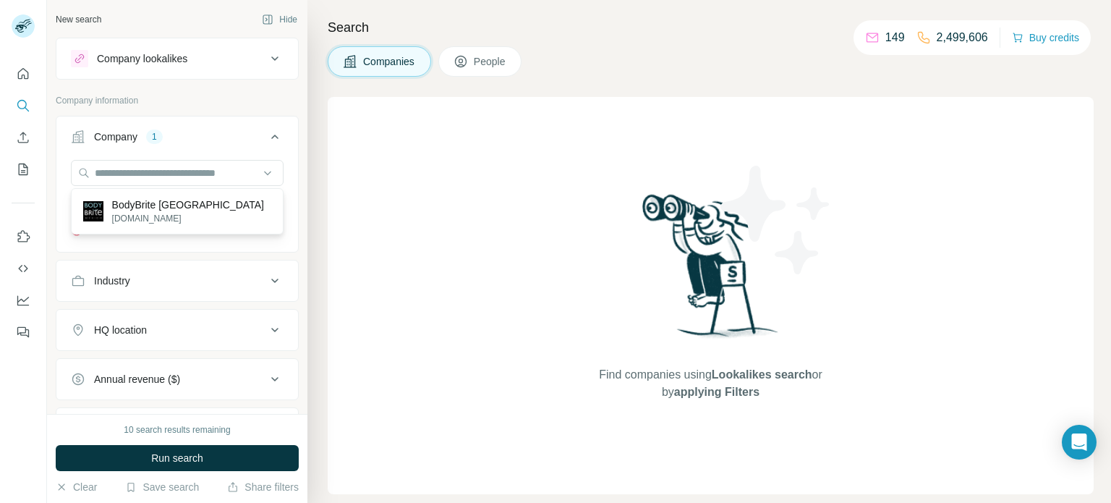
click at [181, 203] on div "BodyBrite México Clear all" at bounding box center [177, 198] width 213 height 77
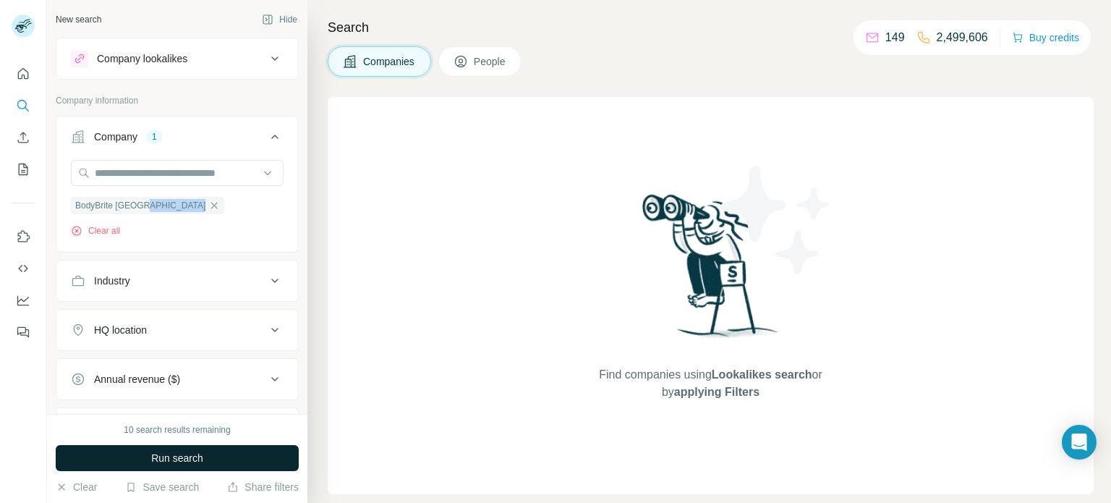
click at [201, 464] on span "Run search" at bounding box center [177, 457] width 52 height 14
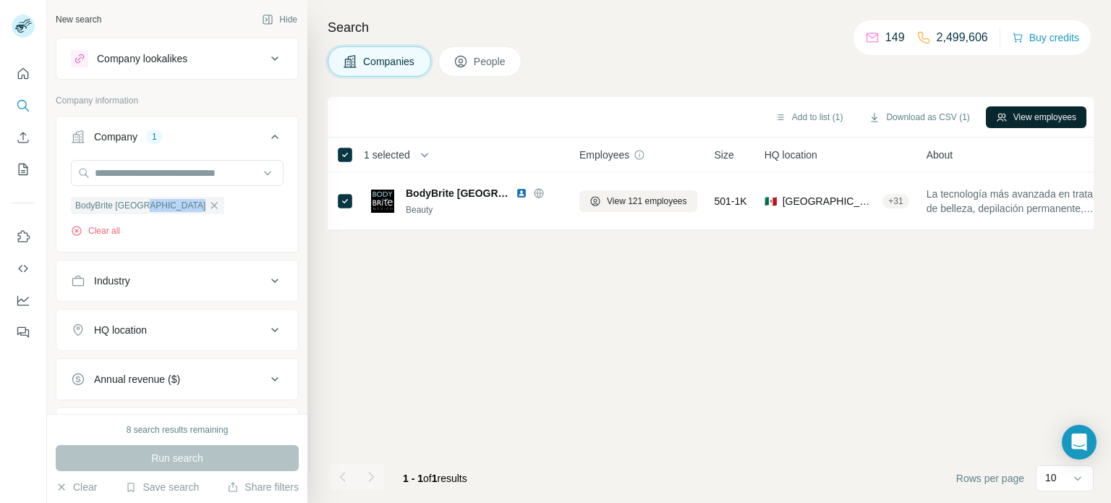
click at [1041, 119] on button "View employees" at bounding box center [1036, 117] width 101 height 22
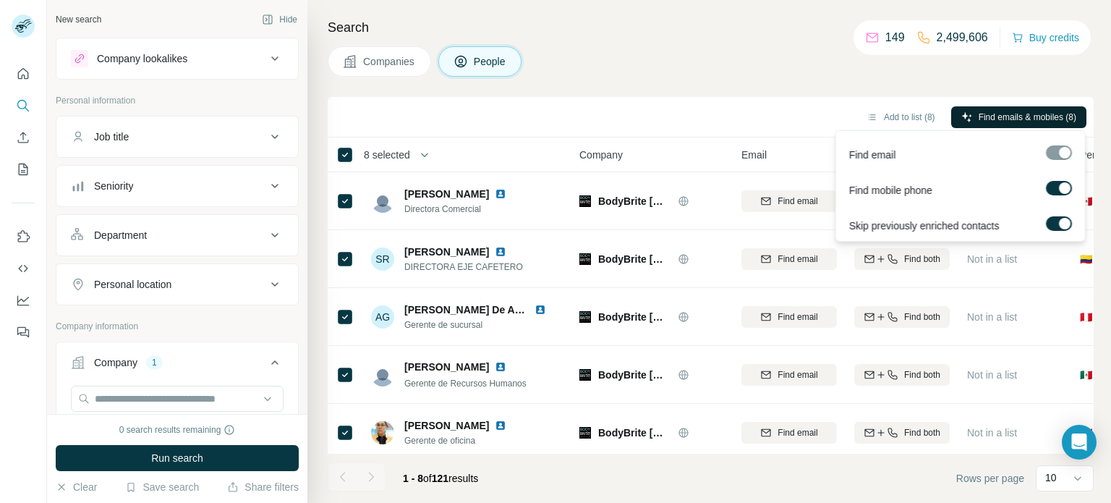
click at [1003, 121] on span "Find emails & mobiles (8)" at bounding box center [1027, 117] width 98 height 13
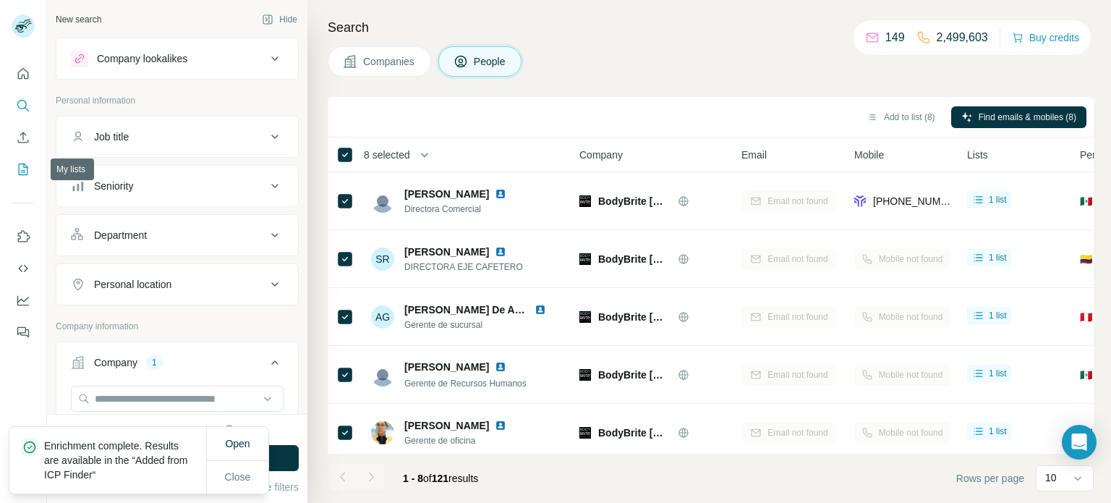
click at [30, 166] on icon "My lists" at bounding box center [23, 169] width 14 height 14
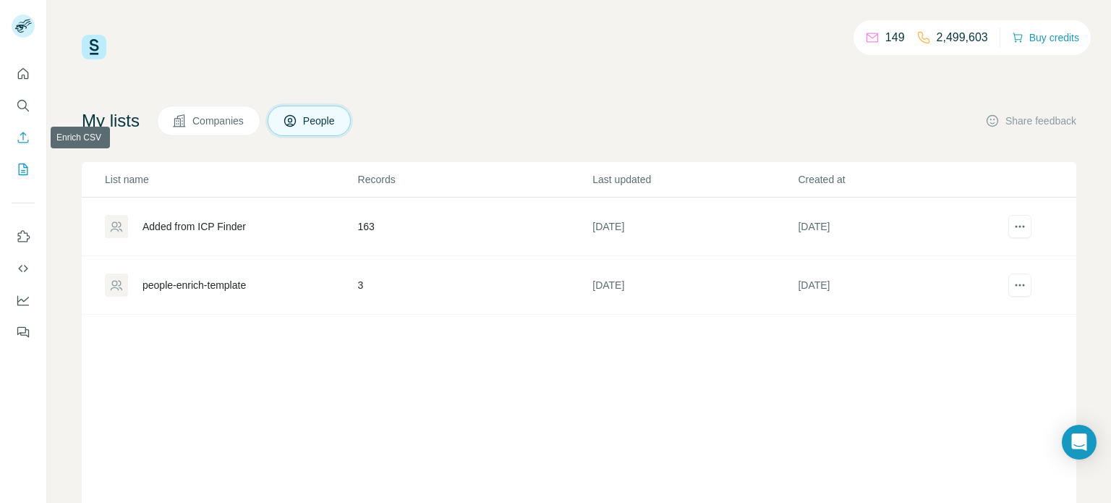
click at [23, 146] on button "Enrich CSV" at bounding box center [23, 137] width 23 height 26
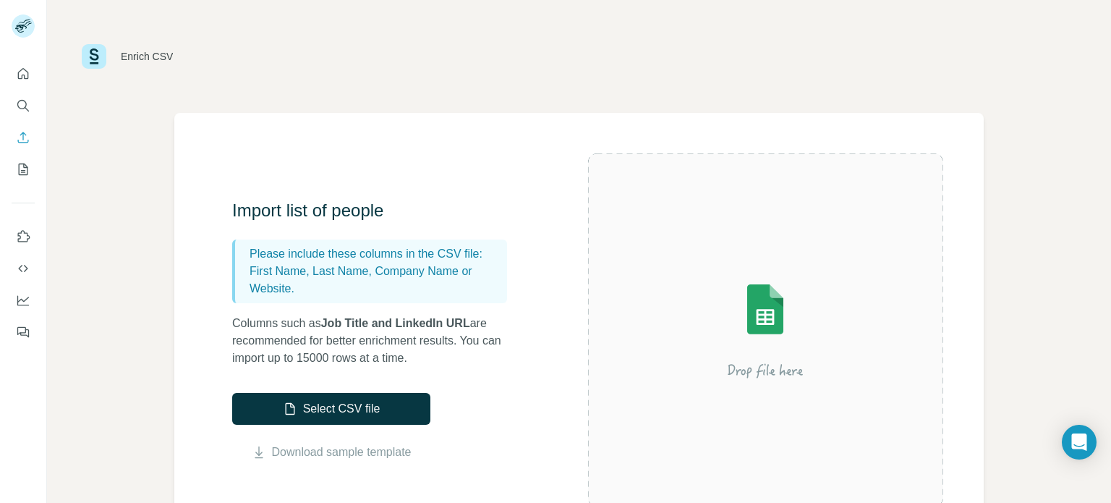
click at [25, 169] on icon "My lists" at bounding box center [23, 169] width 14 height 14
click at [22, 171] on icon "My lists" at bounding box center [23, 169] width 14 height 14
click at [20, 170] on icon "My lists" at bounding box center [23, 169] width 14 height 14
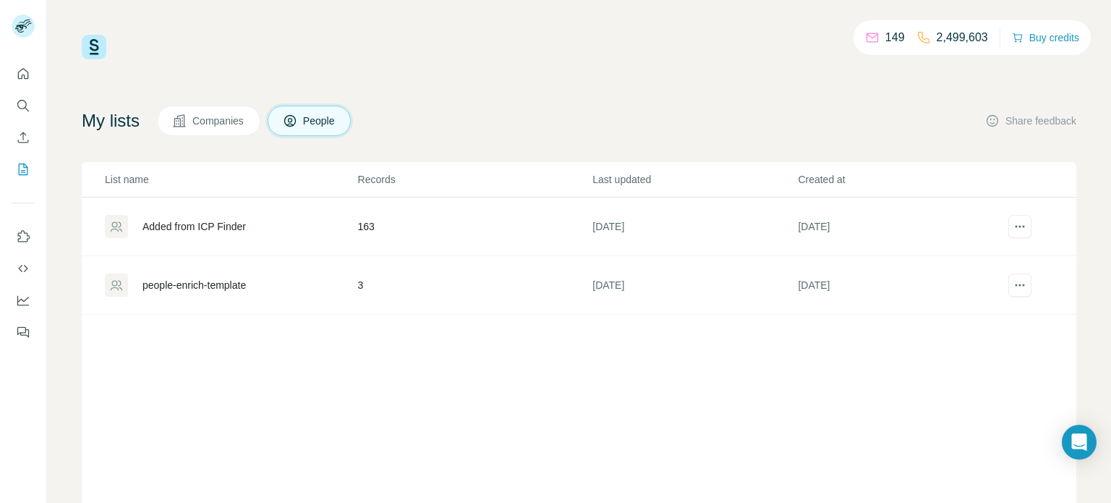
click at [368, 227] on td "163" at bounding box center [474, 226] width 235 height 59
click at [234, 226] on div "Added from ICP Finder" at bounding box center [193, 226] width 103 height 14
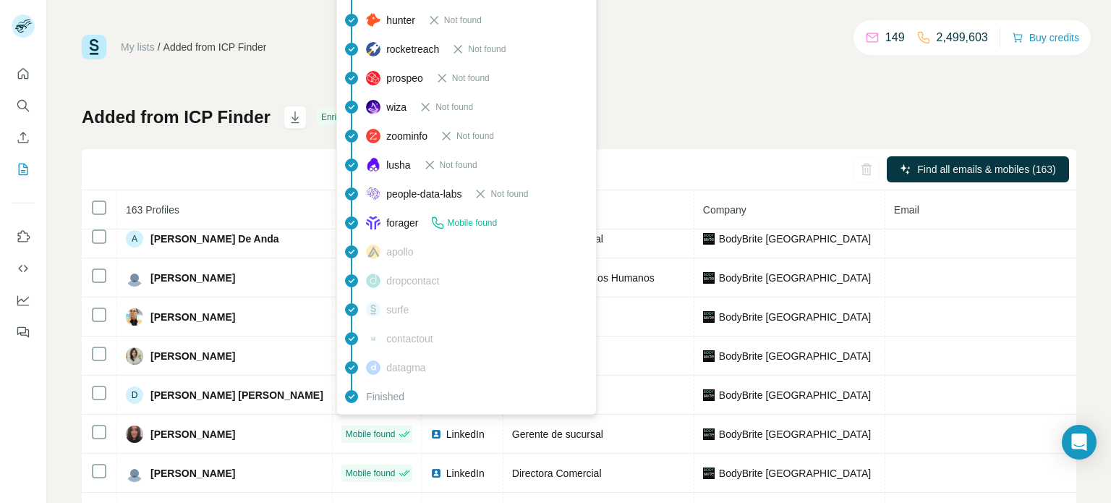
scroll to position [46, 0]
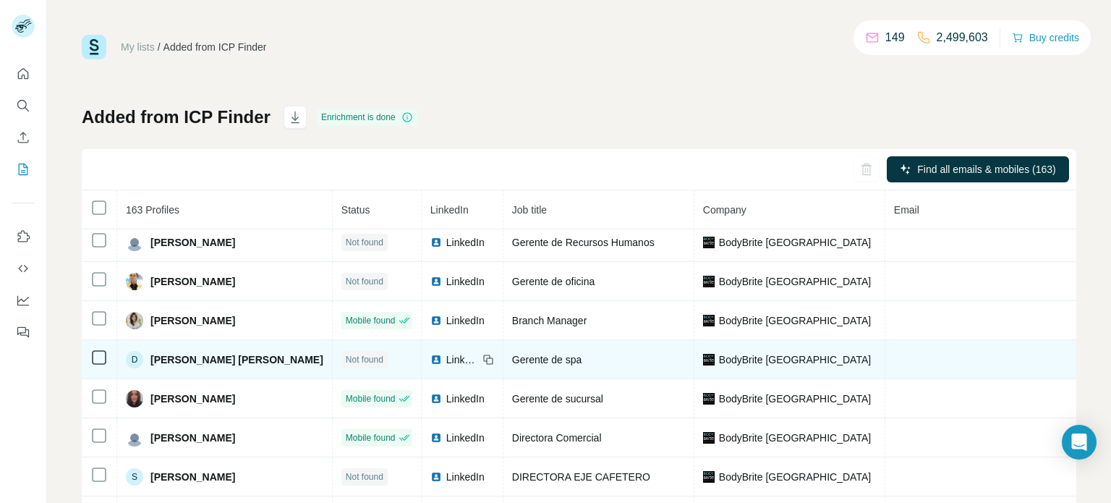
click at [907, 348] on td at bounding box center [1063, 359] width 356 height 39
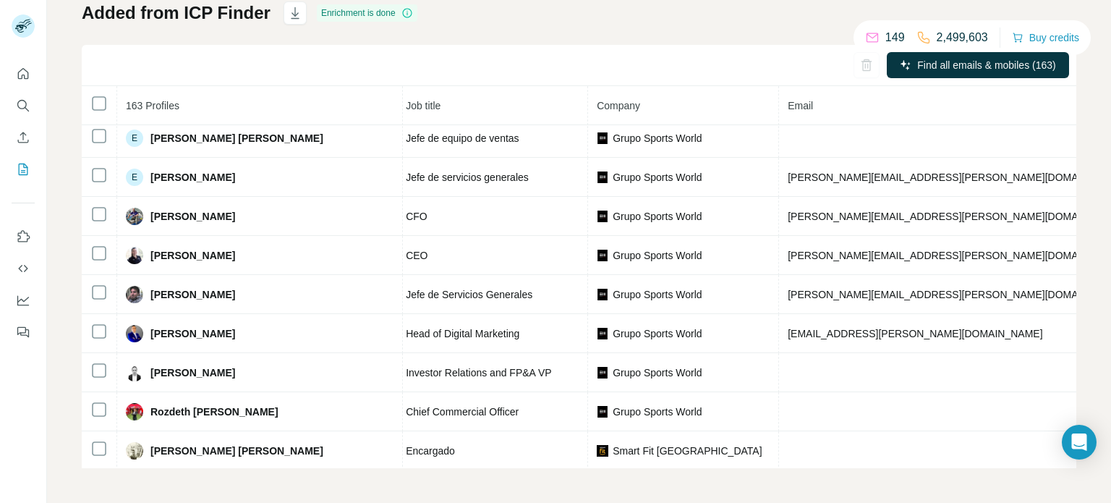
scroll to position [397, 178]
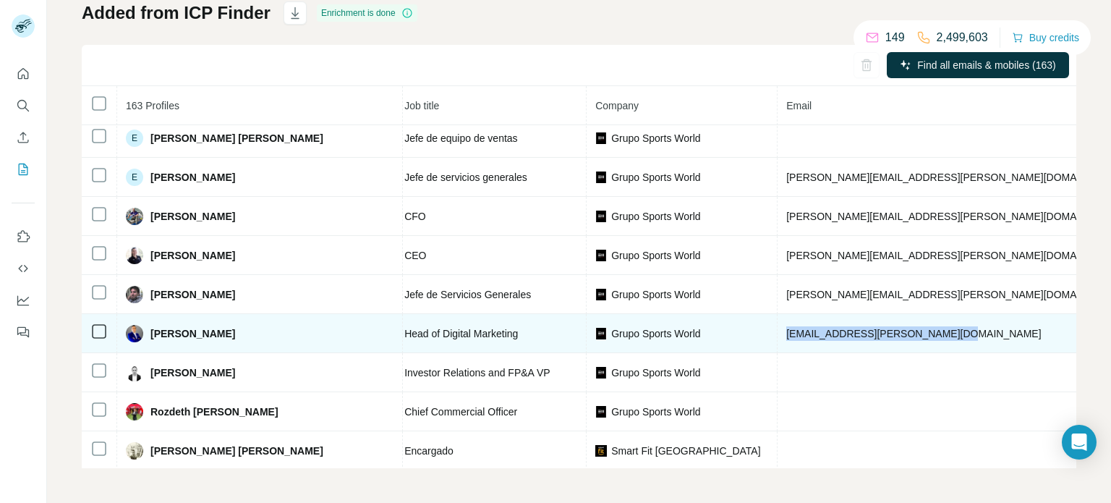
drag, startPoint x: 905, startPoint y: 336, endPoint x: 705, endPoint y: 330, distance: 200.4
click at [777, 333] on td "[EMAIL_ADDRESS][PERSON_NAME][DOMAIN_NAME]" at bounding box center [997, 333] width 440 height 39
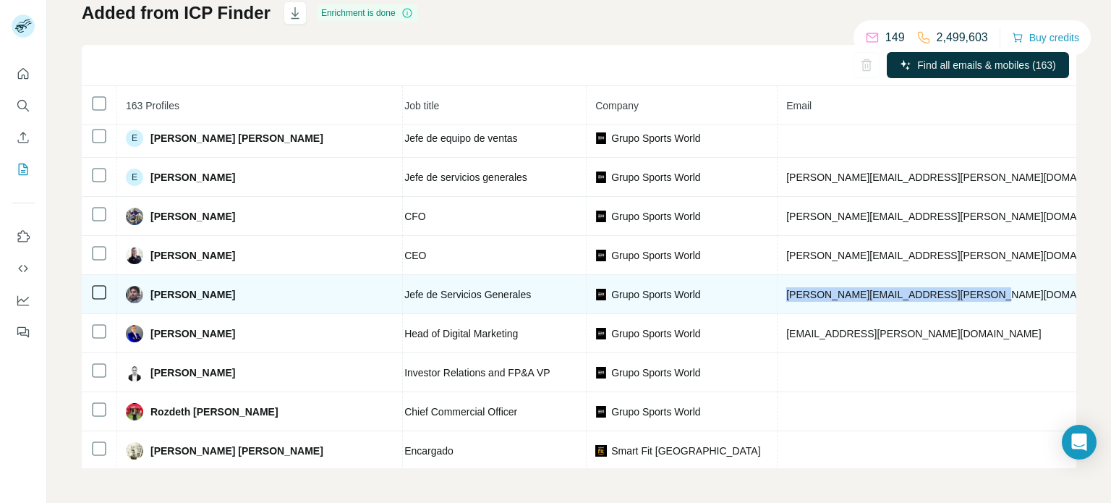
drag, startPoint x: 908, startPoint y: 297, endPoint x: 701, endPoint y: 305, distance: 207.0
click at [701, 305] on tr "[PERSON_NAME] Email found LinkedIn Jefe de Servicios Generales Grupo Sports Wor…" at bounding box center [822, 294] width 1837 height 39
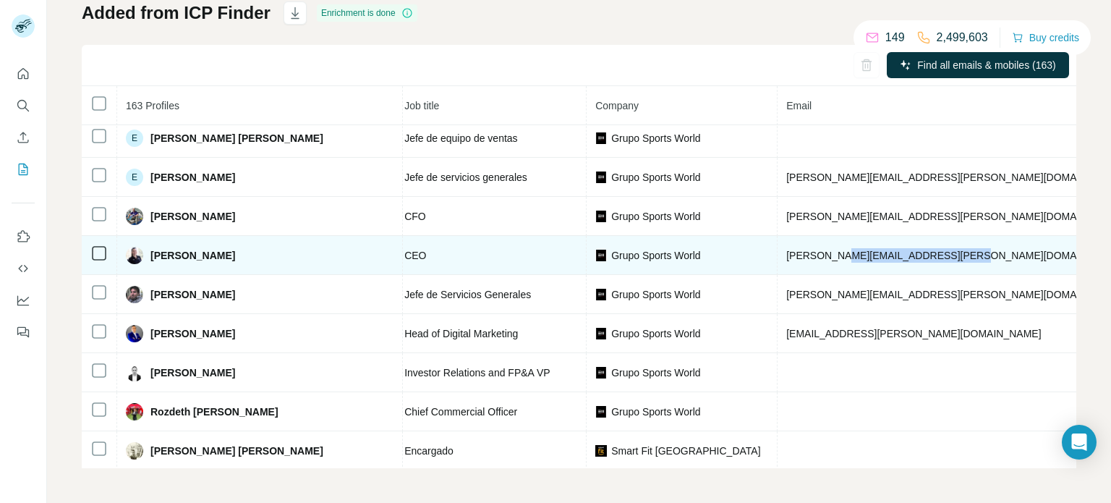
drag, startPoint x: 897, startPoint y: 255, endPoint x: 764, endPoint y: 272, distance: 133.5
click at [777, 272] on td "[PERSON_NAME][EMAIL_ADDRESS][PERSON_NAME][DOMAIN_NAME]" at bounding box center [997, 255] width 440 height 39
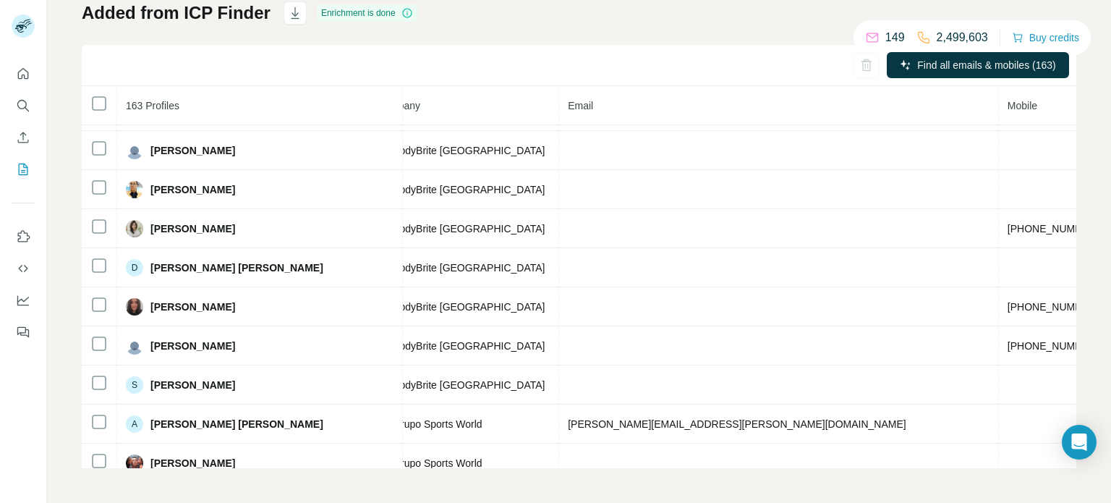
scroll to position [33, 397]
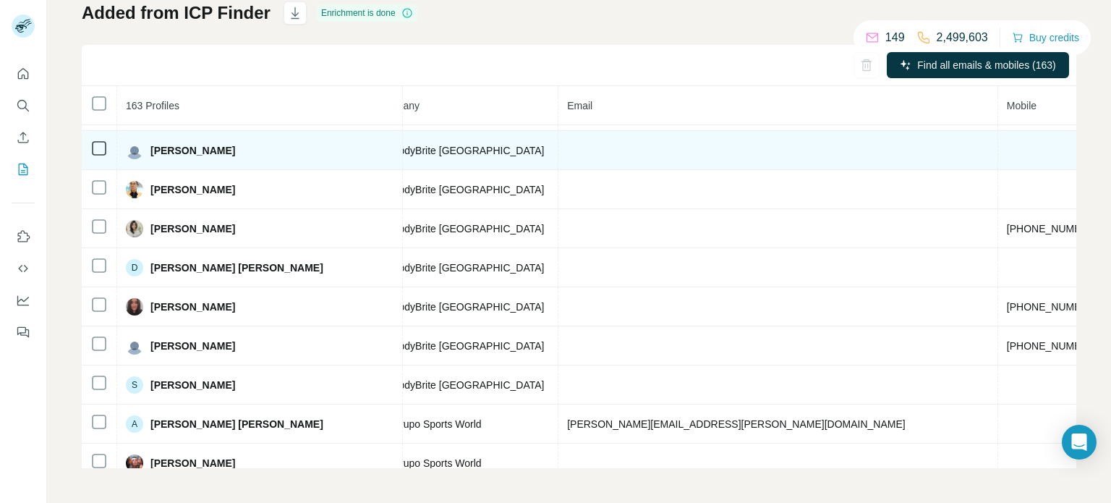
drag, startPoint x: 892, startPoint y: 142, endPoint x: 809, endPoint y: 149, distance: 83.4
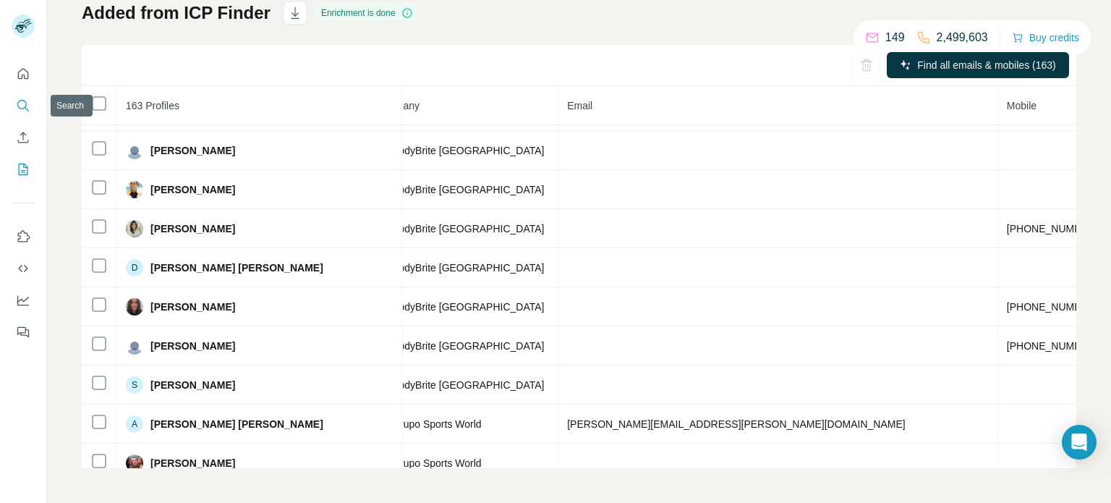
click at [27, 111] on icon "Search" at bounding box center [23, 105] width 14 height 14
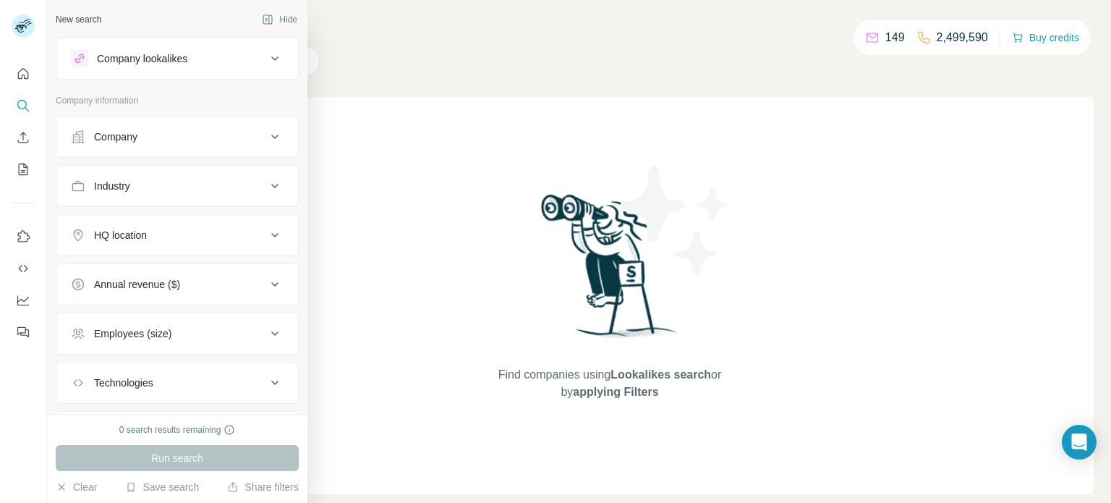
click at [275, 137] on icon at bounding box center [274, 136] width 7 height 4
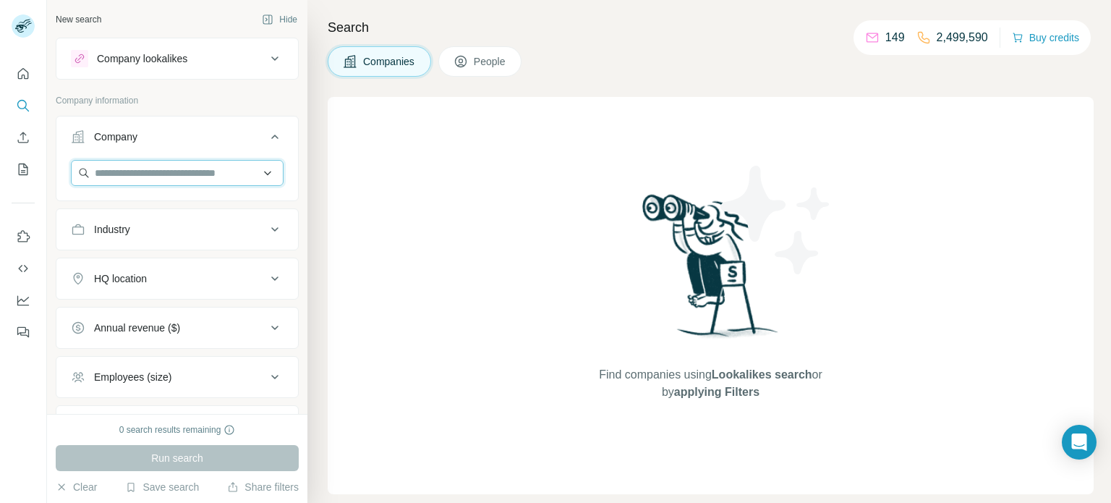
click at [255, 171] on input "text" at bounding box center [177, 173] width 213 height 26
paste input "**********"
click at [166, 169] on input "**********" at bounding box center [177, 173] width 213 height 26
type input "*******"
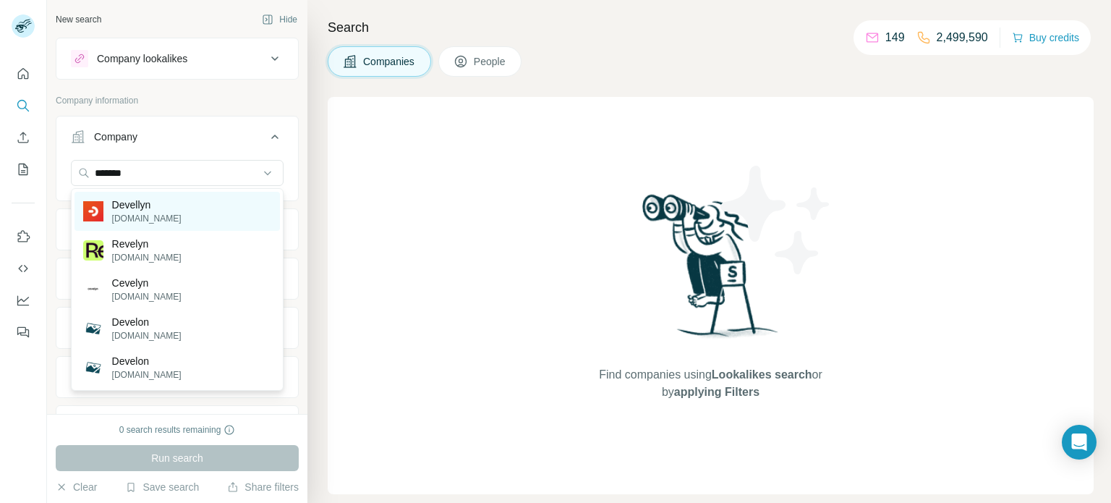
click at [202, 210] on div "[PERSON_NAME][DOMAIN_NAME]" at bounding box center [176, 211] width 205 height 39
